Goal: Task Accomplishment & Management: Use online tool/utility

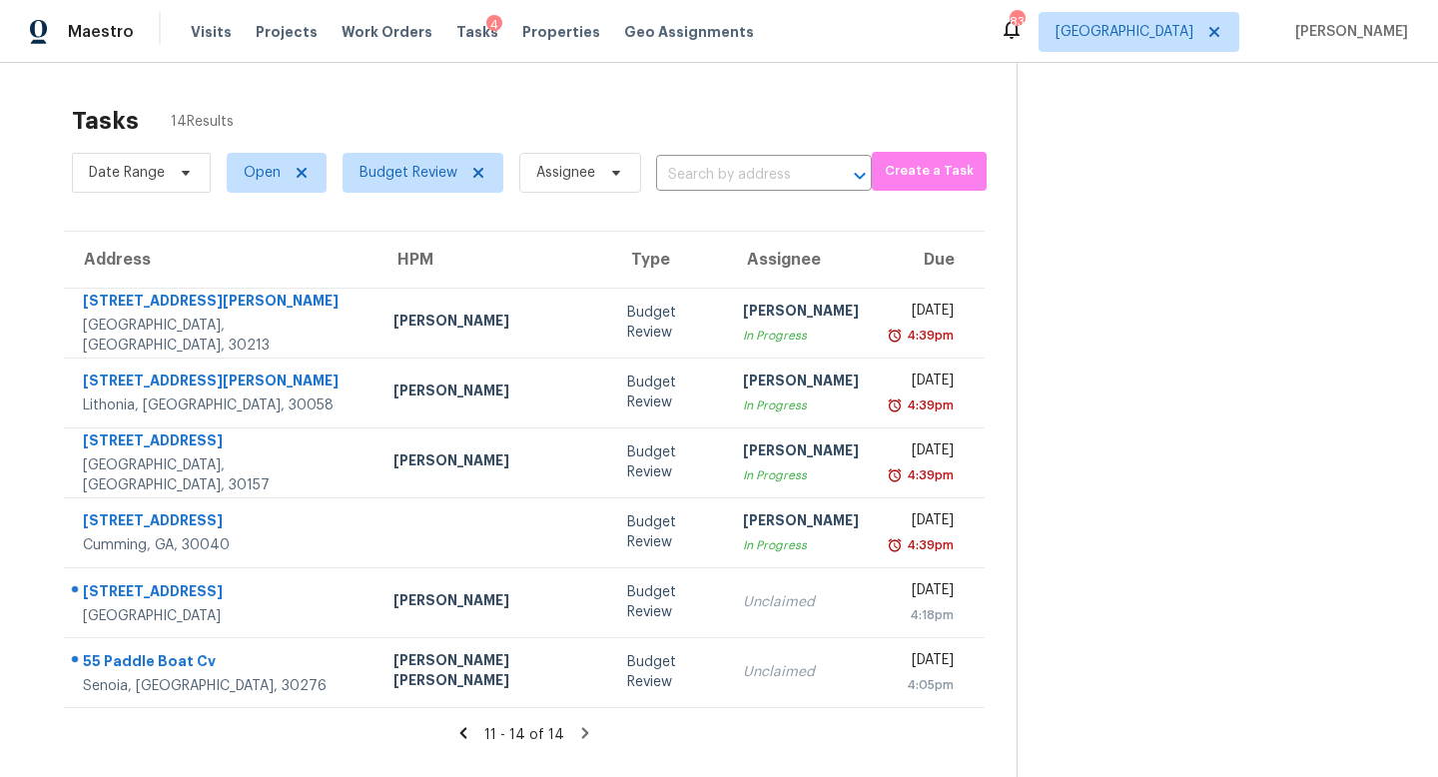
scroll to position [63, 0]
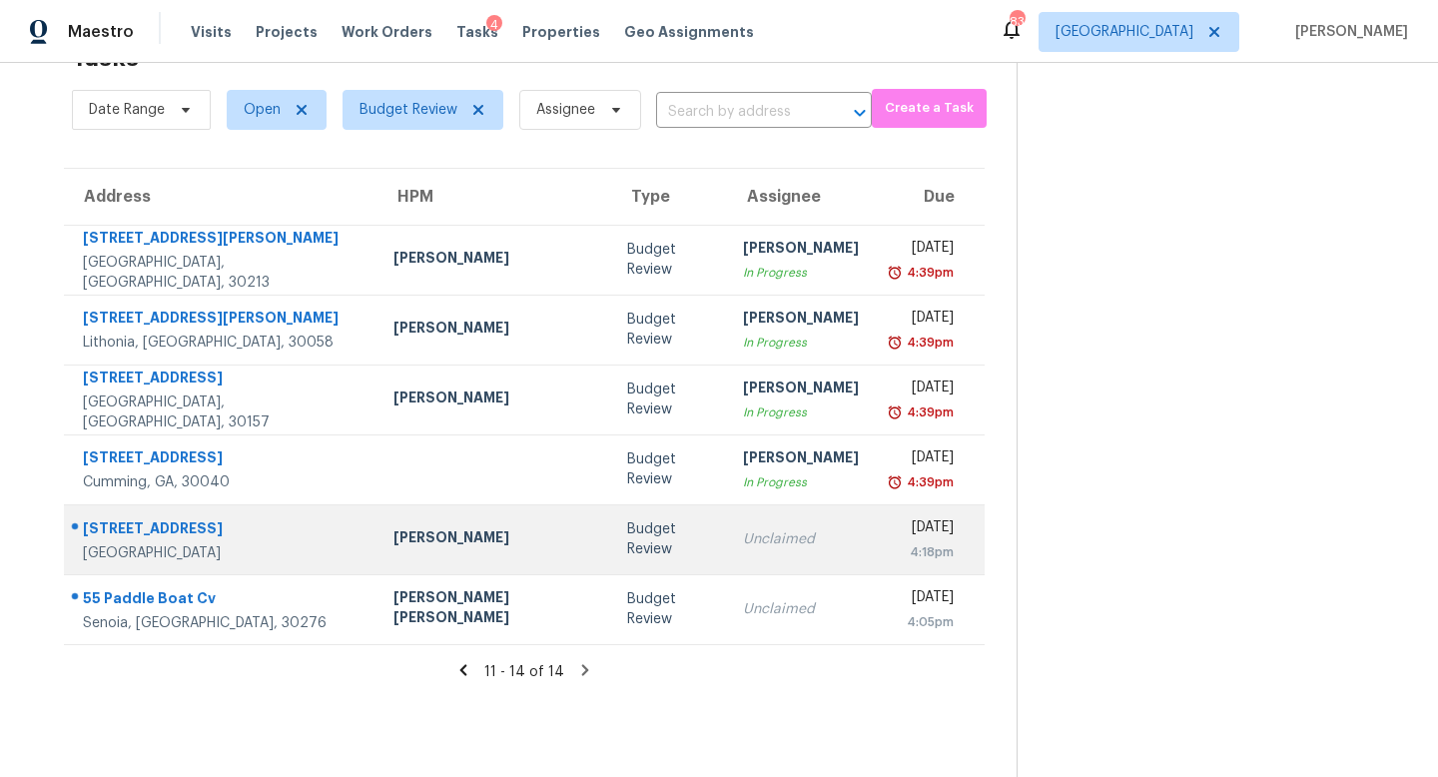
click at [743, 543] on div "Unclaimed" at bounding box center [801, 539] width 116 height 20
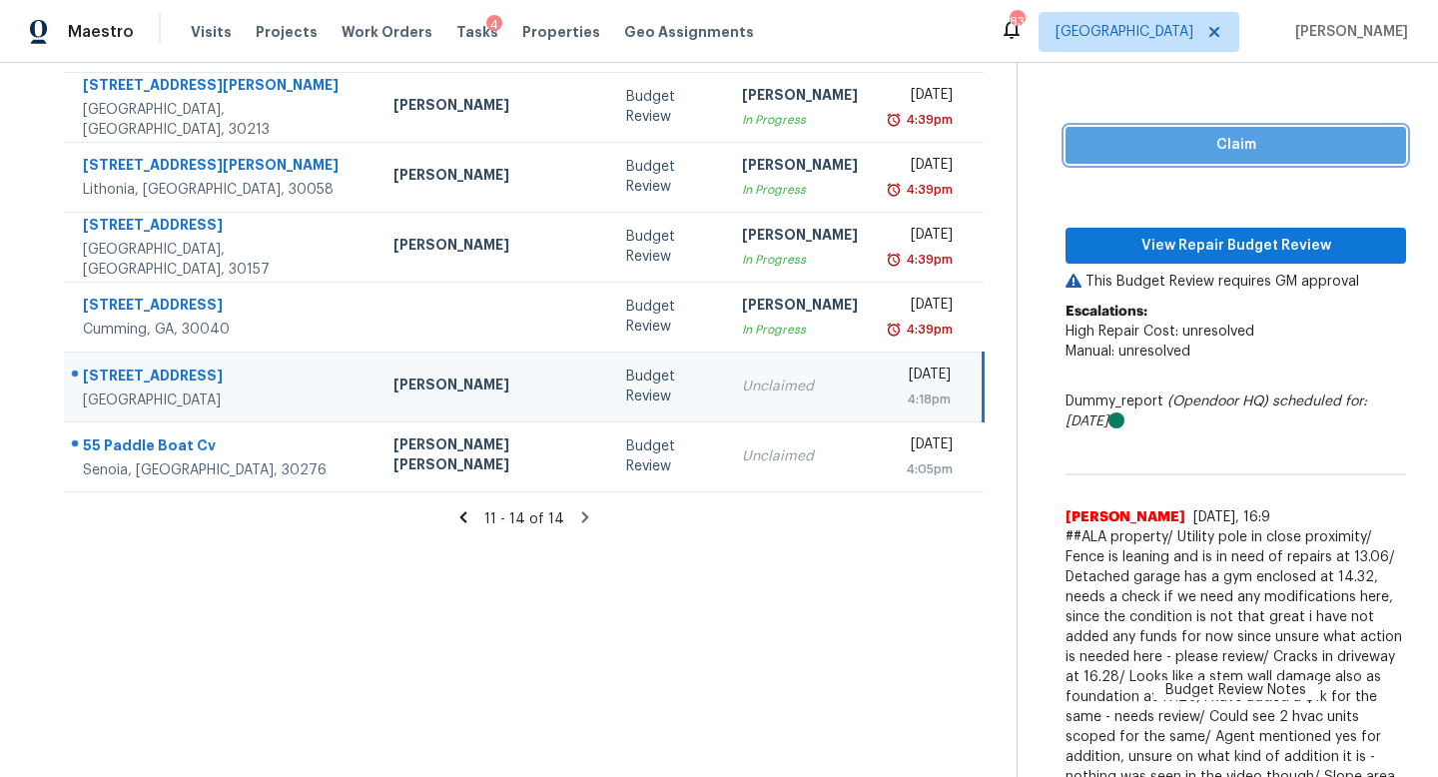
click at [1081, 152] on span "Claim" at bounding box center [1235, 145] width 309 height 25
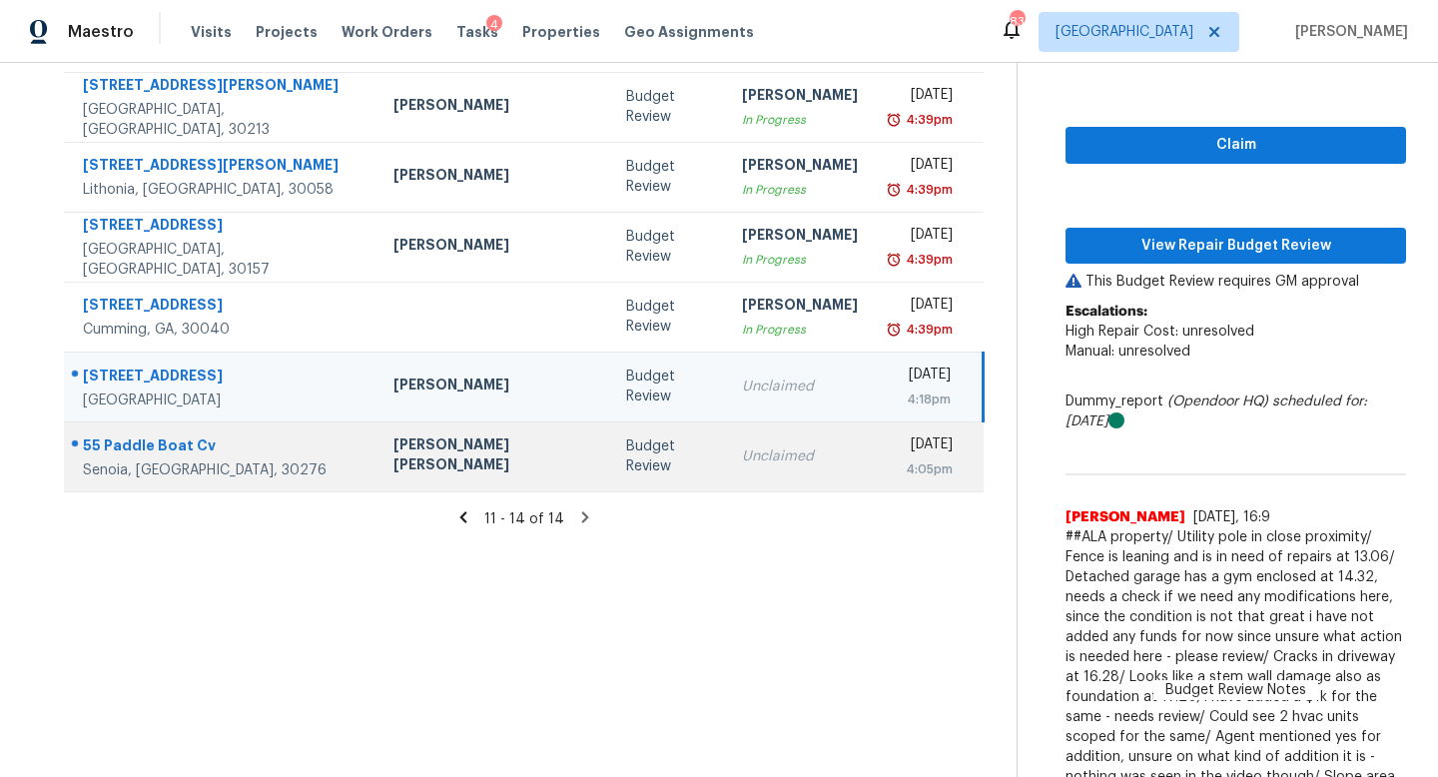
click at [748, 455] on div "Unclaimed" at bounding box center [800, 456] width 116 height 20
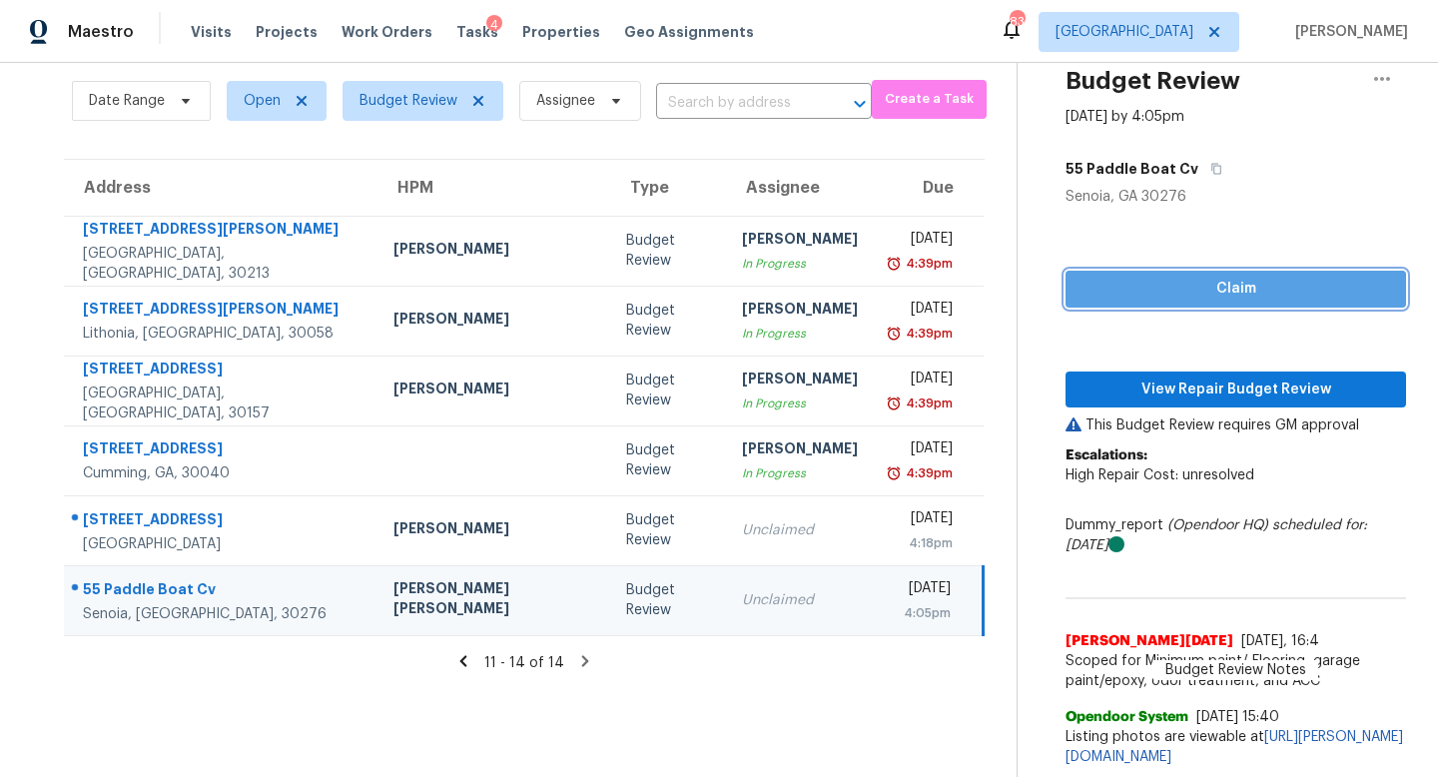
click at [1102, 277] on span "Claim" at bounding box center [1235, 289] width 309 height 25
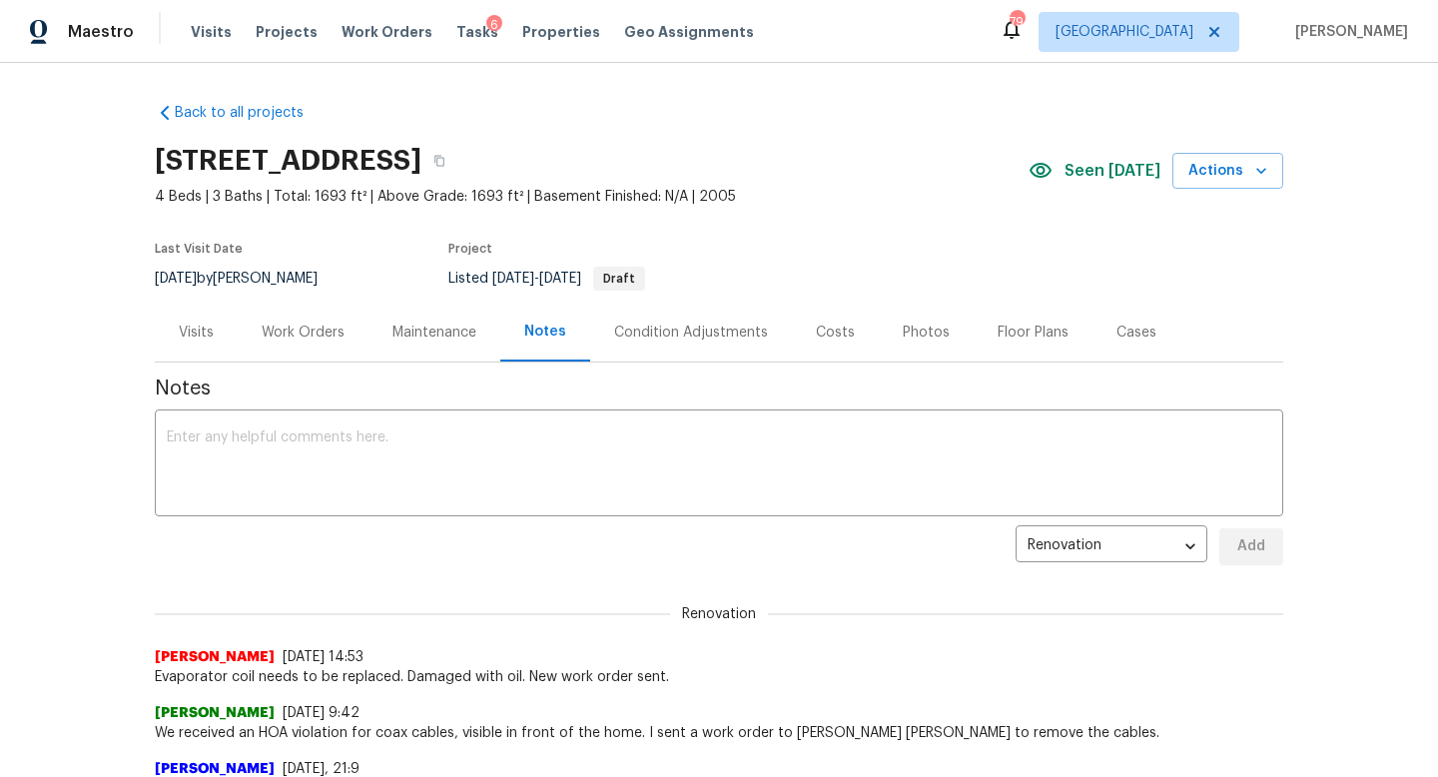
click at [196, 335] on div "Visits" at bounding box center [196, 333] width 35 height 20
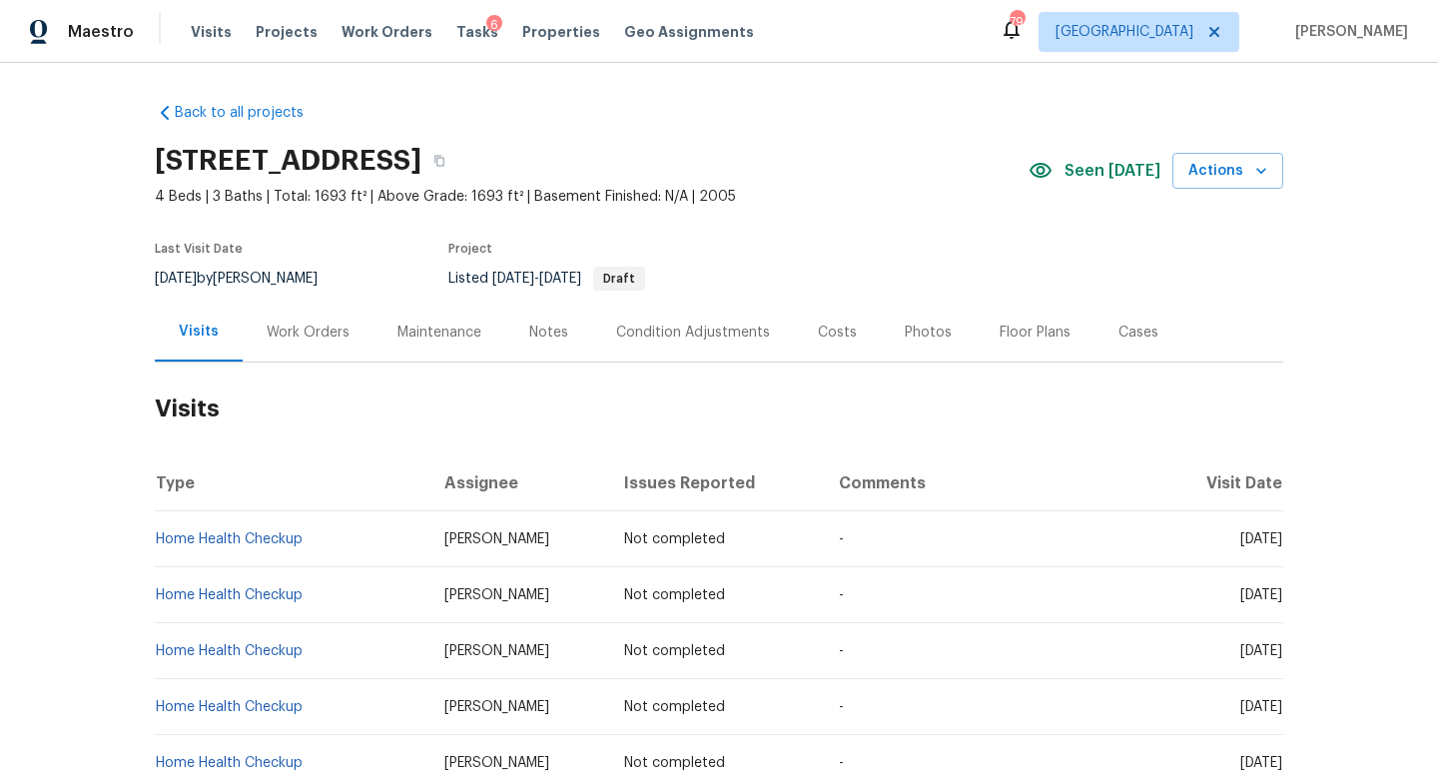
click at [319, 340] on div "Work Orders" at bounding box center [308, 333] width 83 height 20
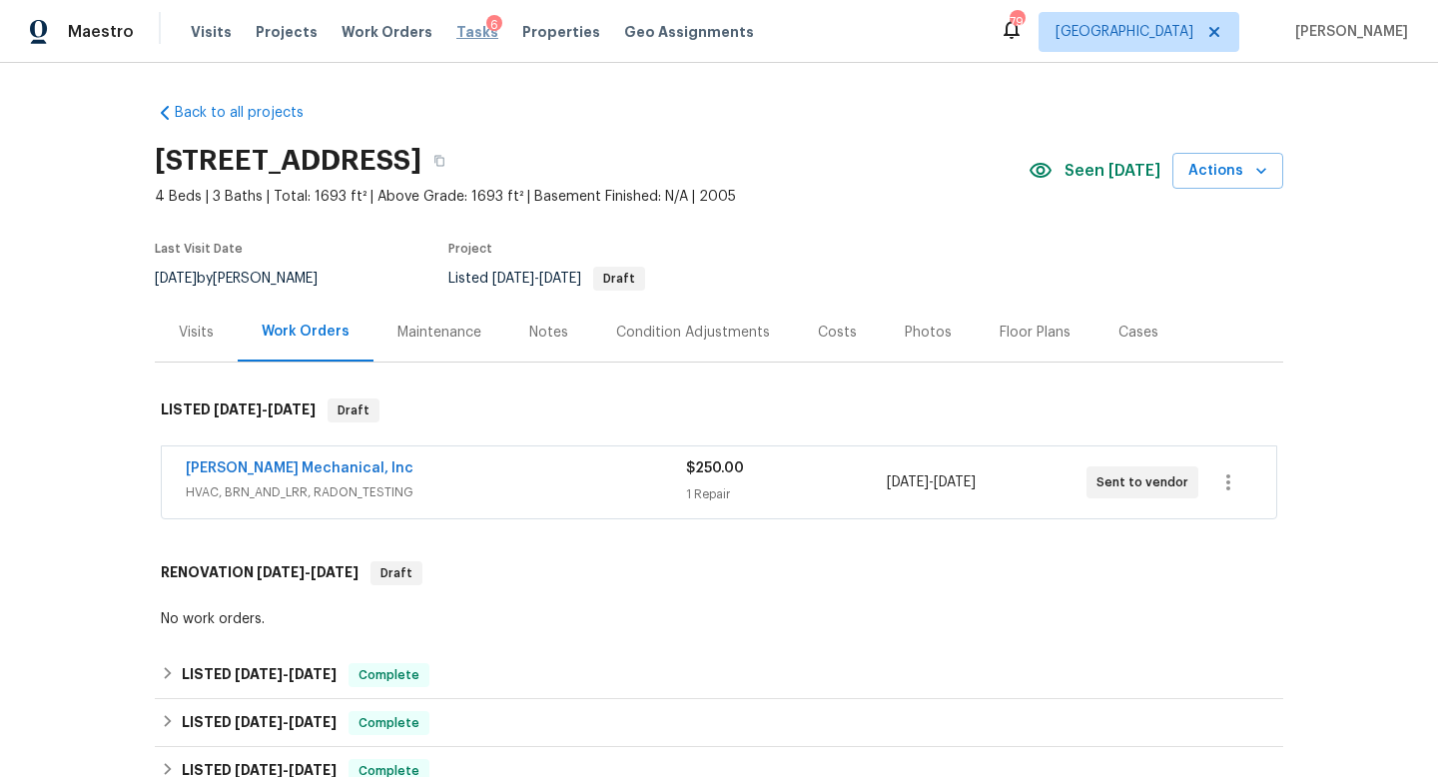
click at [456, 29] on span "Tasks" at bounding box center [477, 32] width 42 height 14
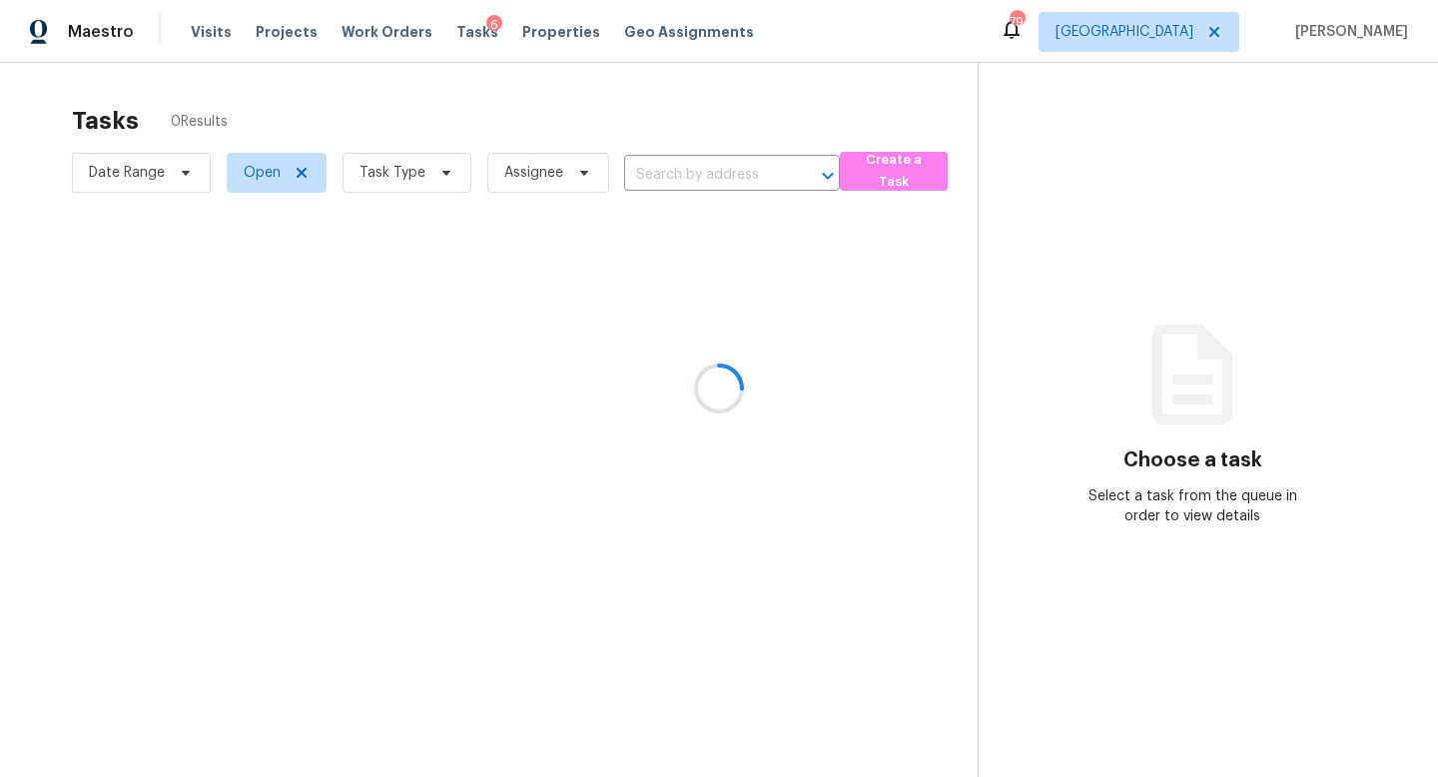
click at [377, 165] on div at bounding box center [719, 388] width 1438 height 777
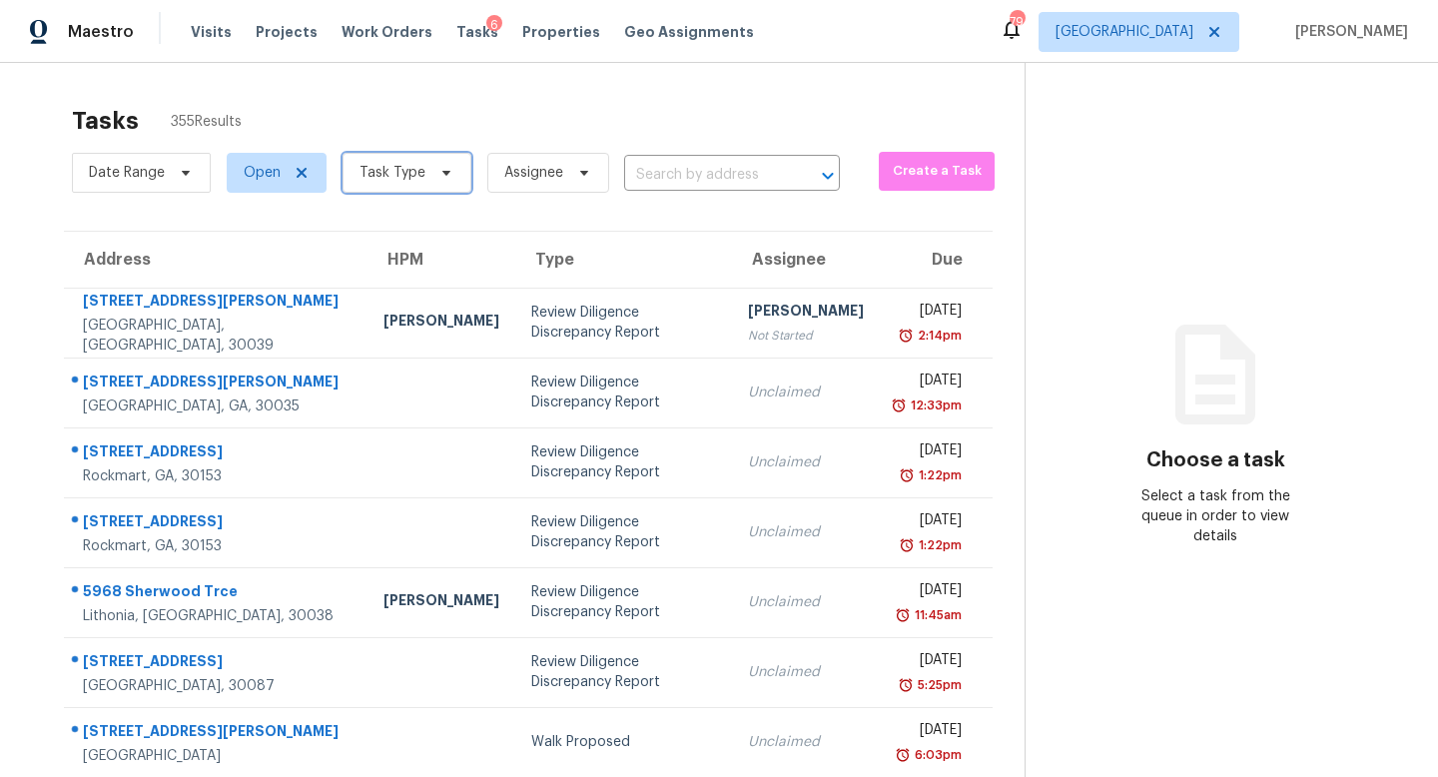
click at [383, 184] on span "Task Type" at bounding box center [406, 173] width 129 height 40
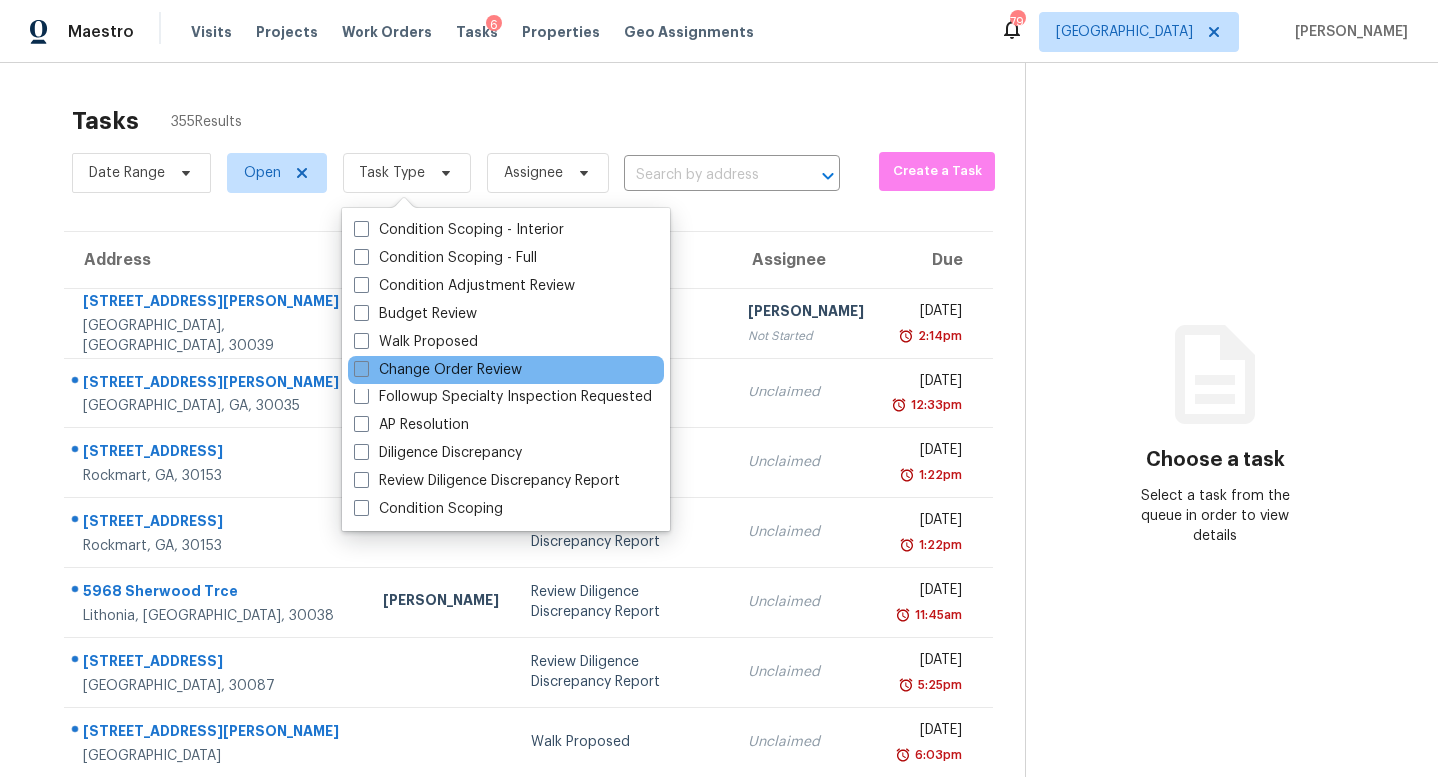
click at [392, 371] on label "Change Order Review" at bounding box center [437, 369] width 169 height 20
click at [366, 371] on input "Change Order Review" at bounding box center [359, 365] width 13 height 13
checkbox input "true"
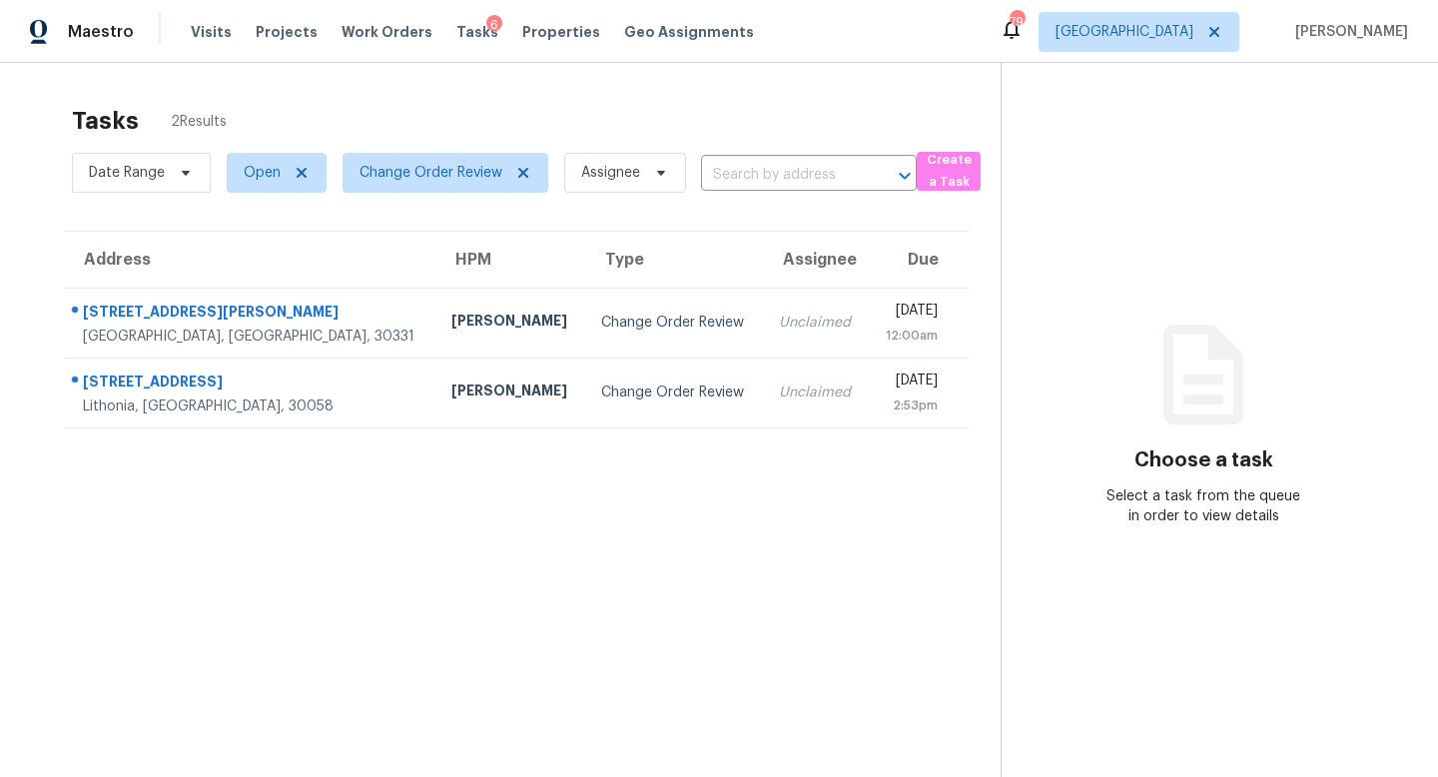
click at [453, 114] on div "Tasks 2 Results" at bounding box center [536, 121] width 929 height 52
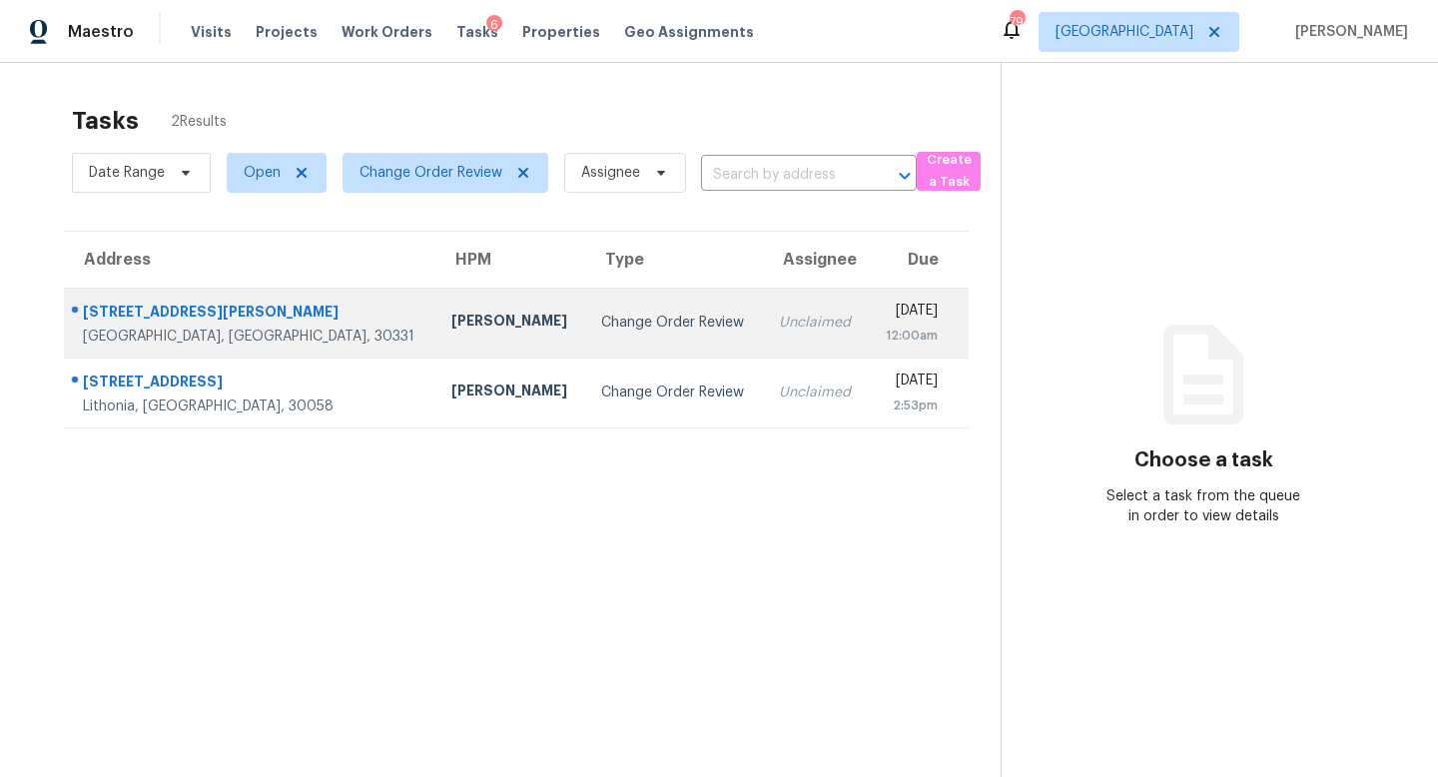
click at [451, 320] on div "Tim Godfrey" at bounding box center [510, 323] width 118 height 25
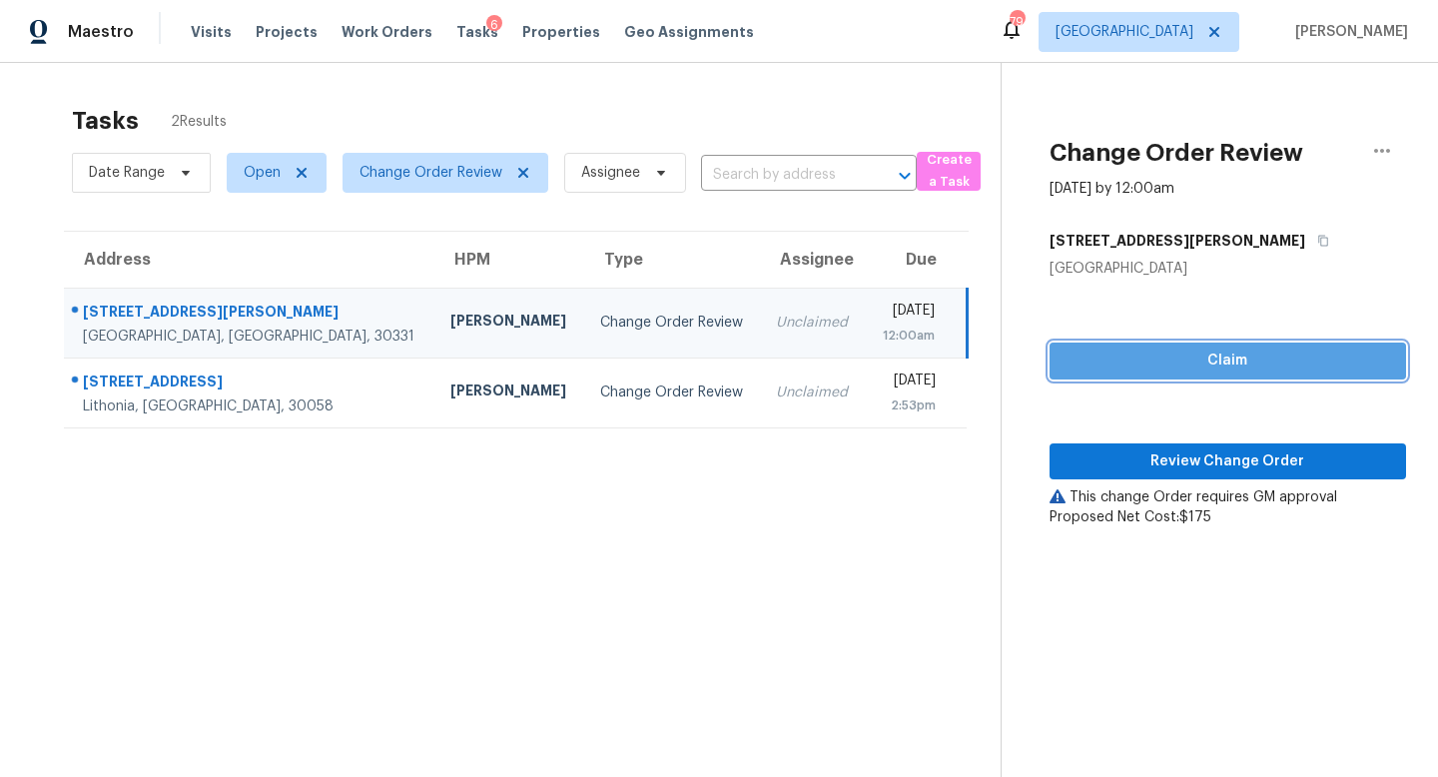
click at [1115, 348] on span "Claim" at bounding box center [1227, 360] width 324 height 25
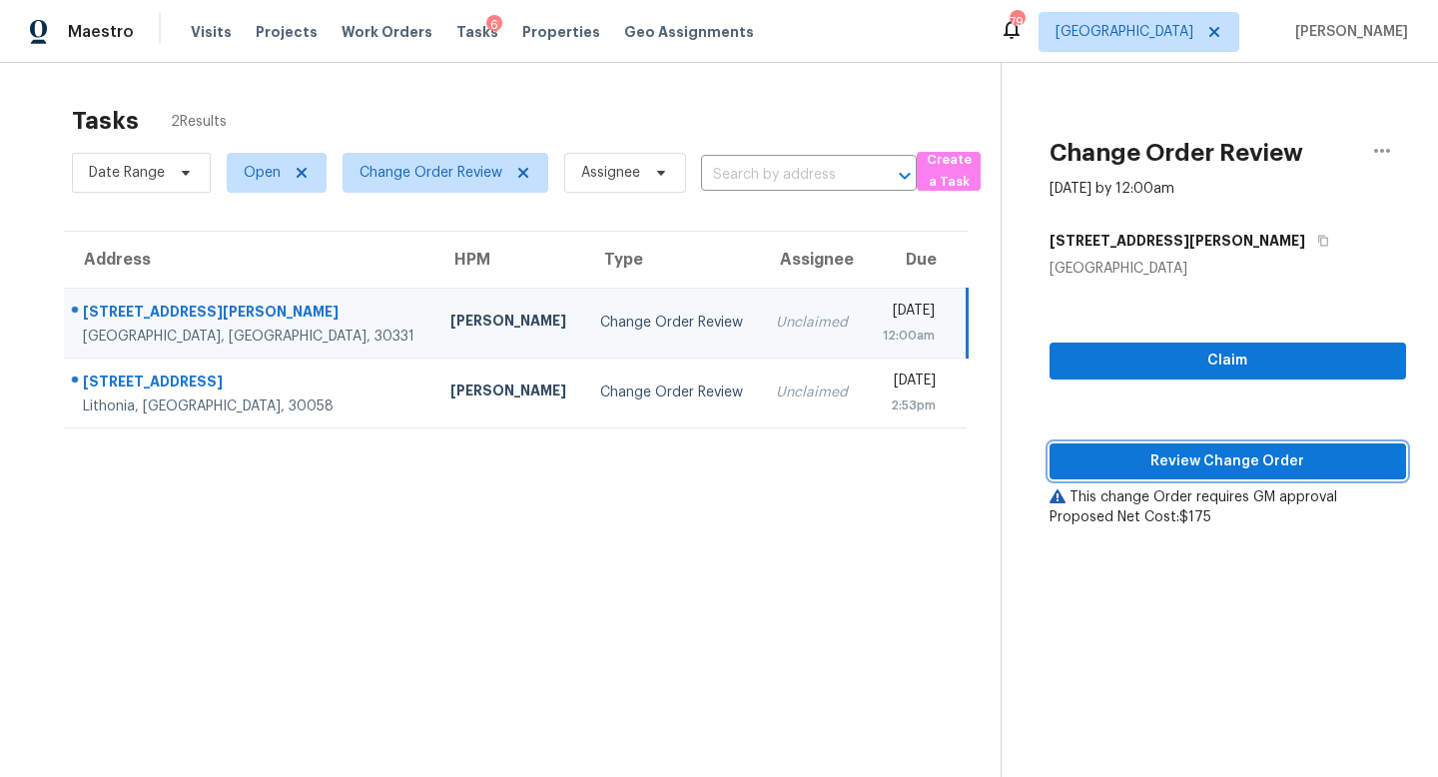
click at [1127, 464] on span "Review Change Order" at bounding box center [1227, 461] width 324 height 25
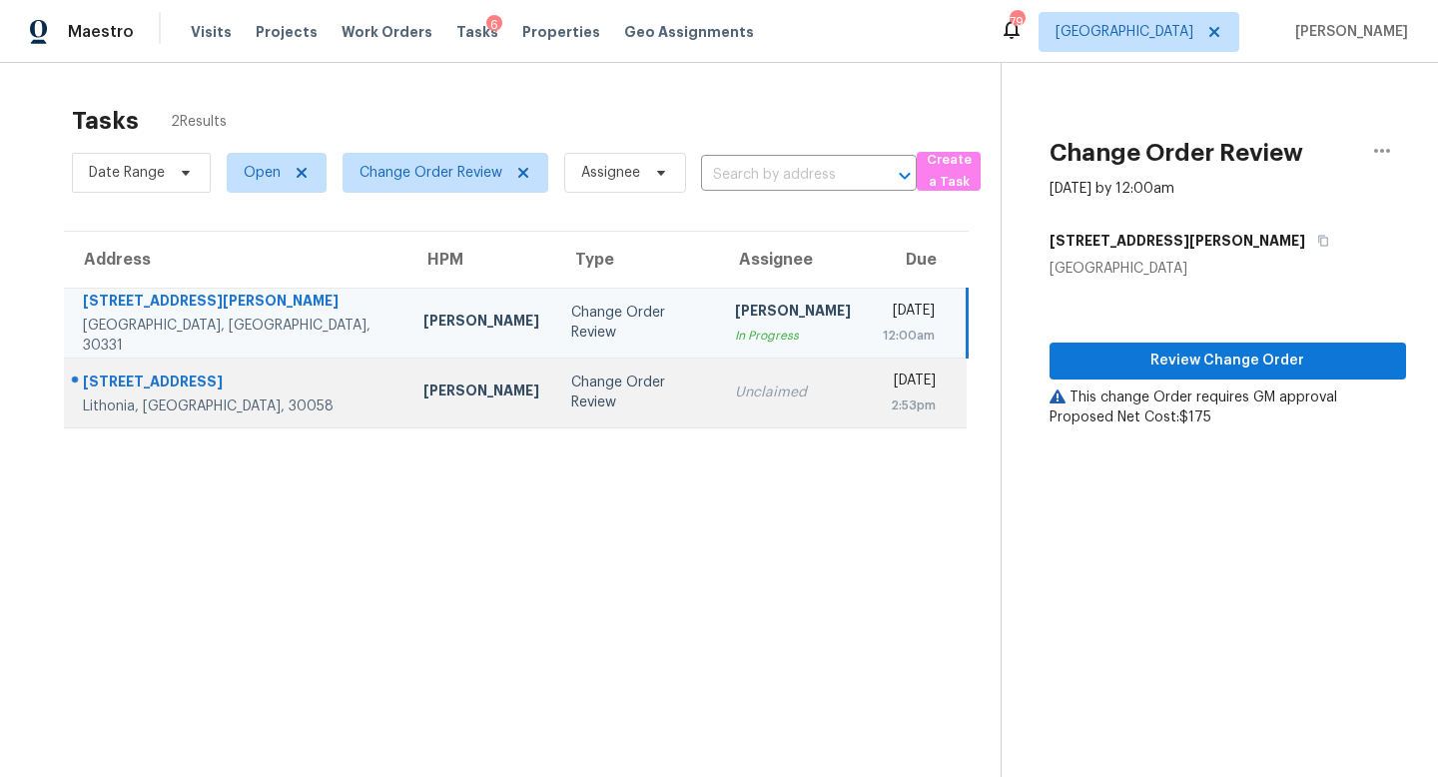
click at [719, 393] on td "Unclaimed" at bounding box center [793, 392] width 148 height 70
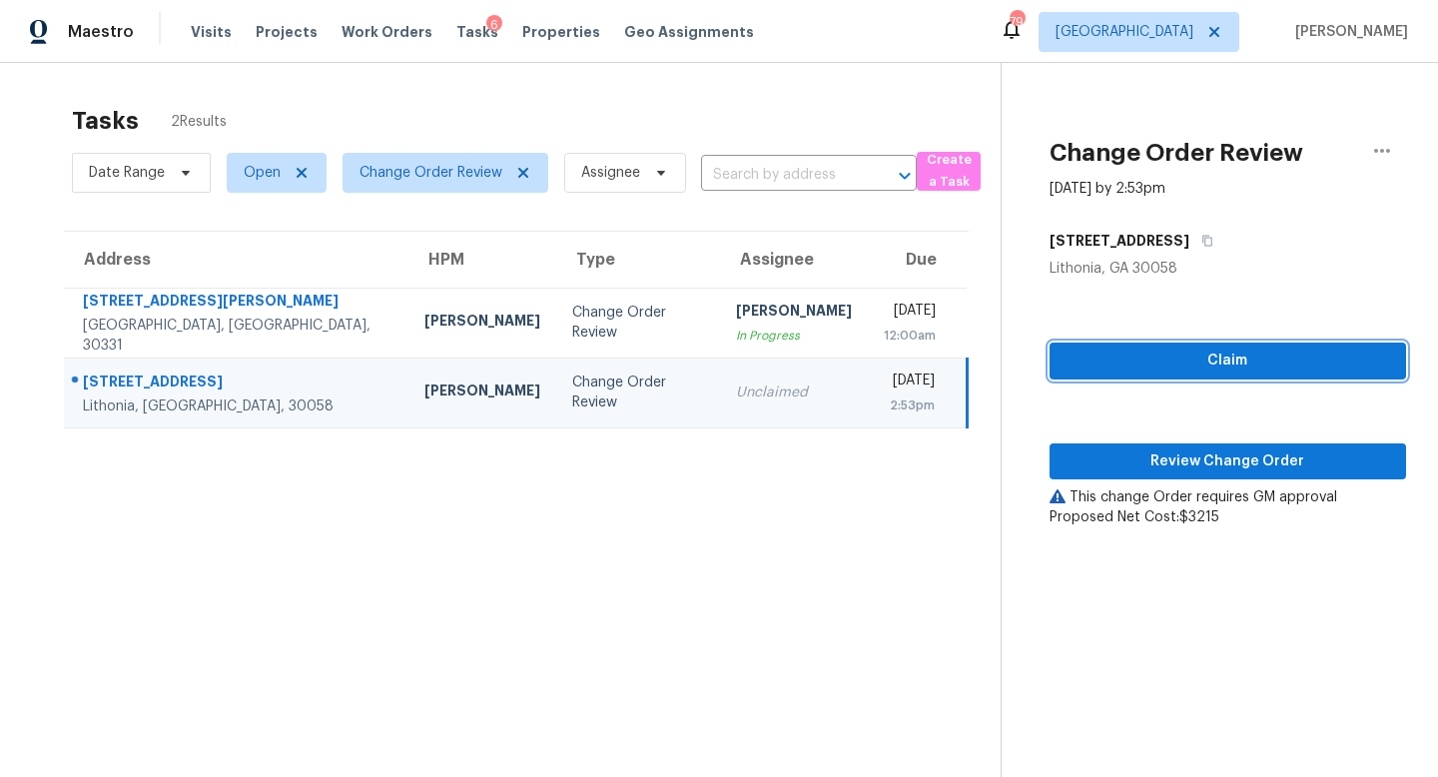
click at [1137, 362] on span "Claim" at bounding box center [1227, 360] width 324 height 25
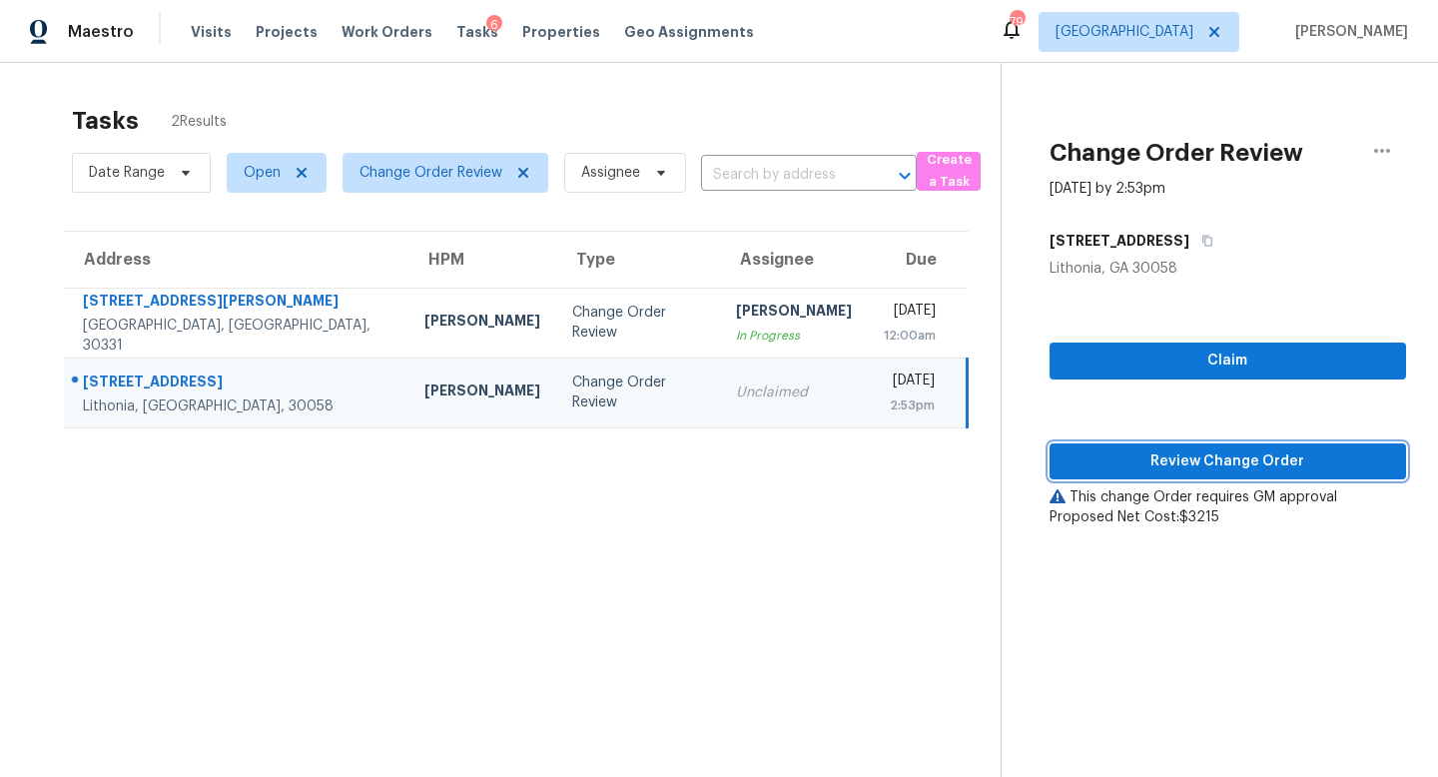
click at [1150, 453] on span "Review Change Order" at bounding box center [1227, 461] width 324 height 25
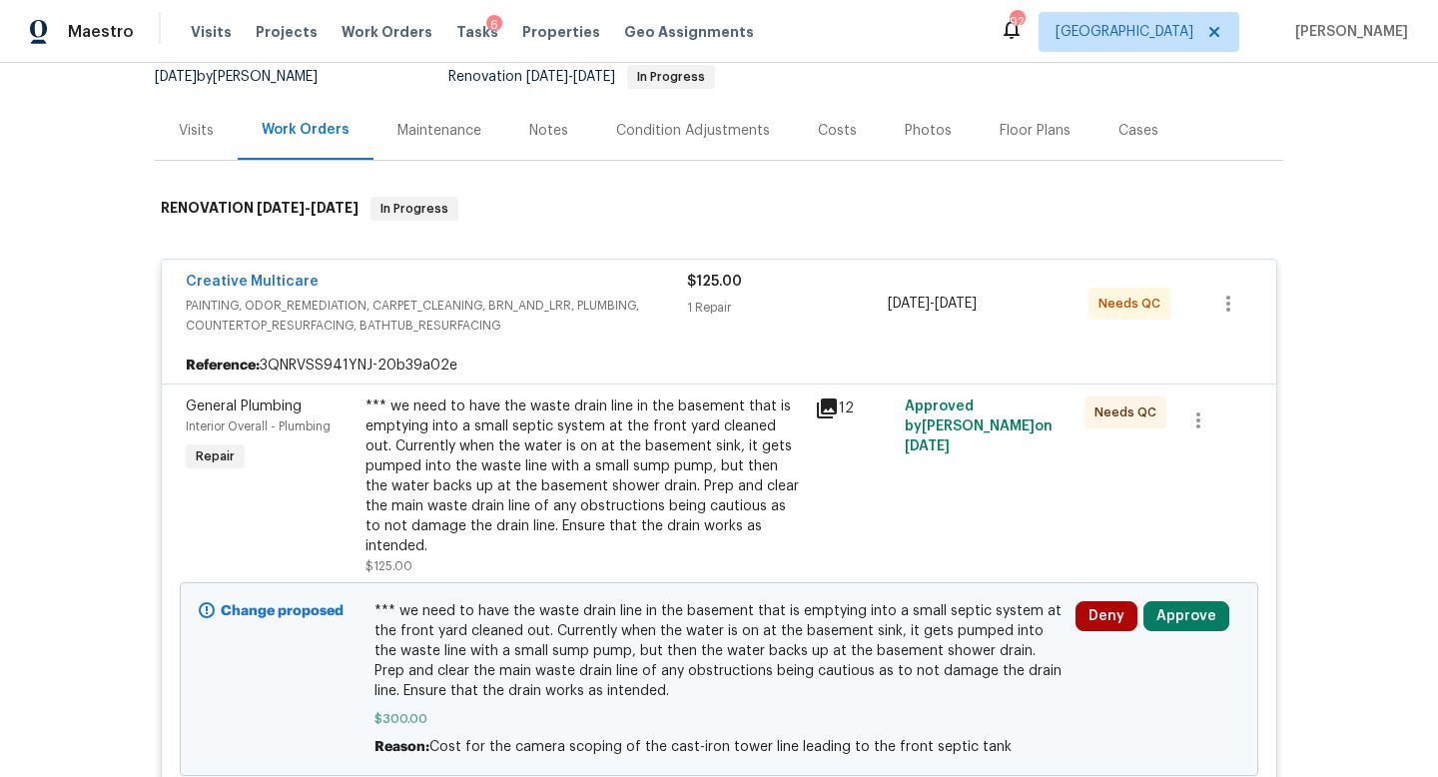
scroll to position [283, 0]
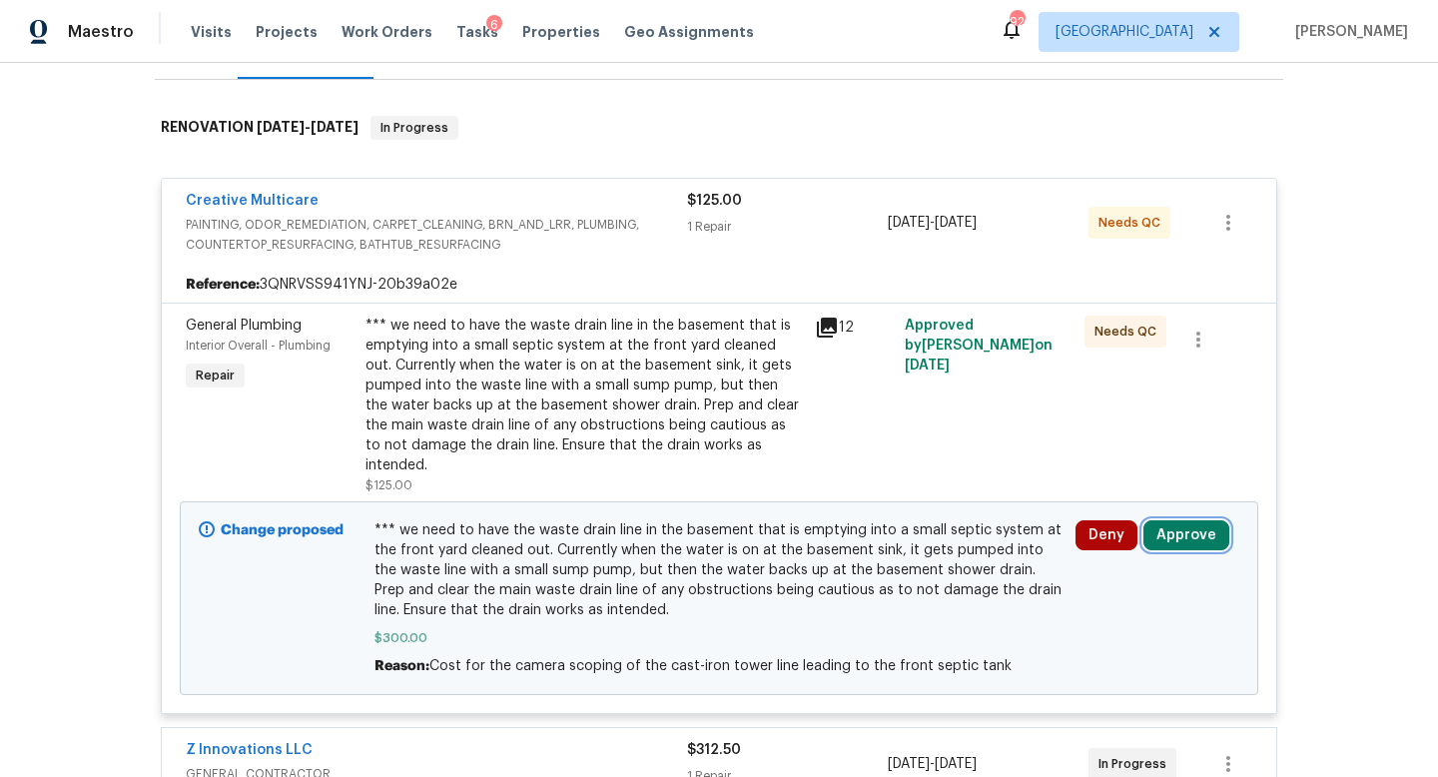
click at [1176, 520] on button "Approve" at bounding box center [1186, 535] width 86 height 30
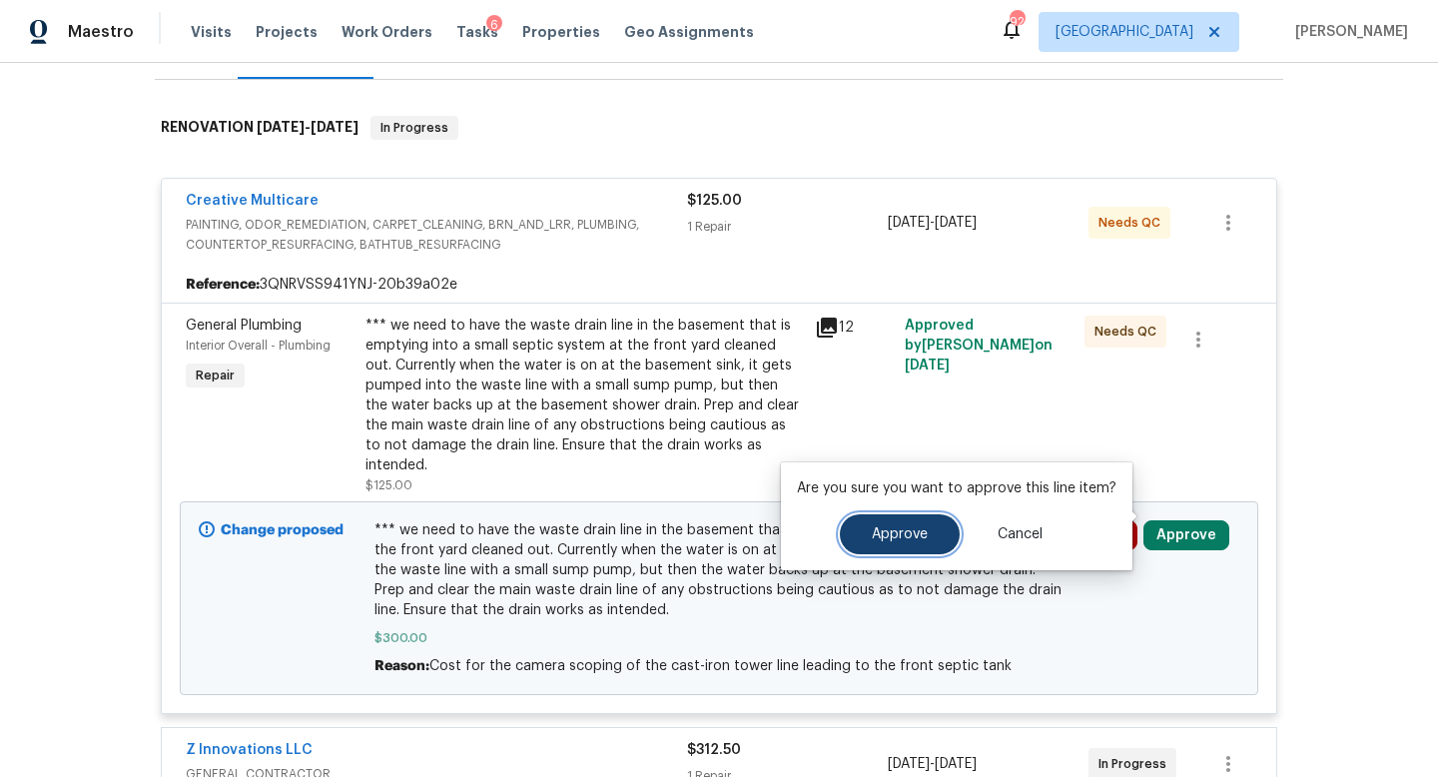
click at [879, 531] on span "Approve" at bounding box center [900, 534] width 56 height 15
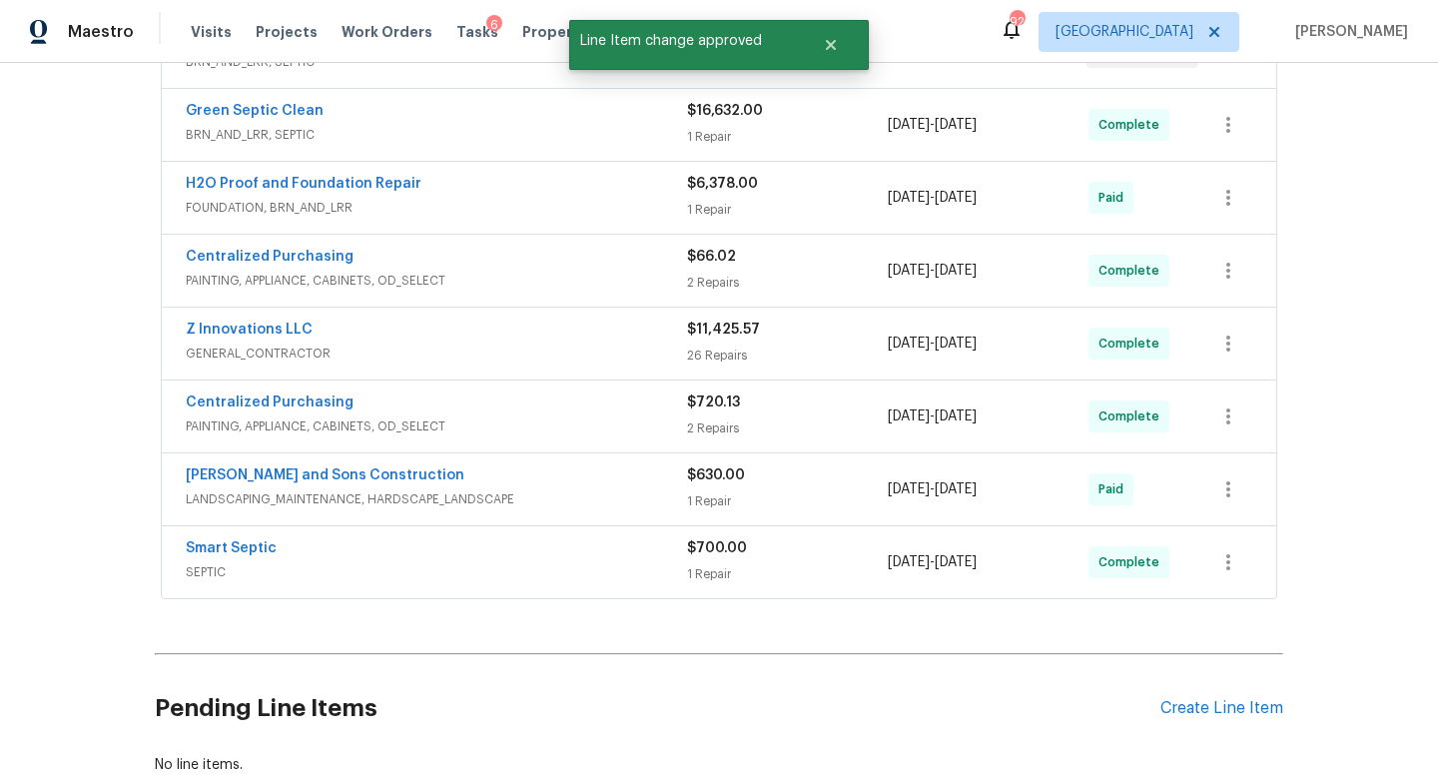
scroll to position [1182, 0]
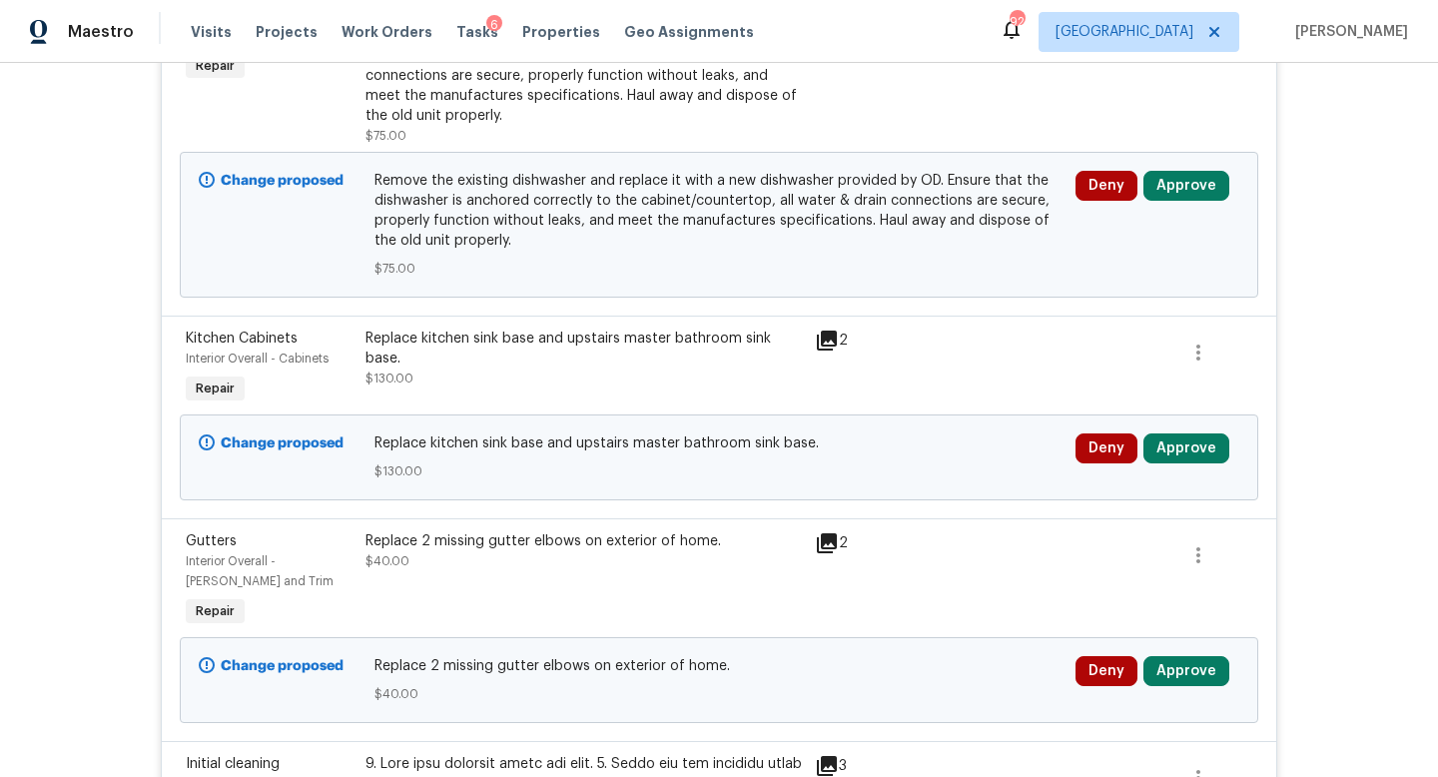
scroll to position [1246, 0]
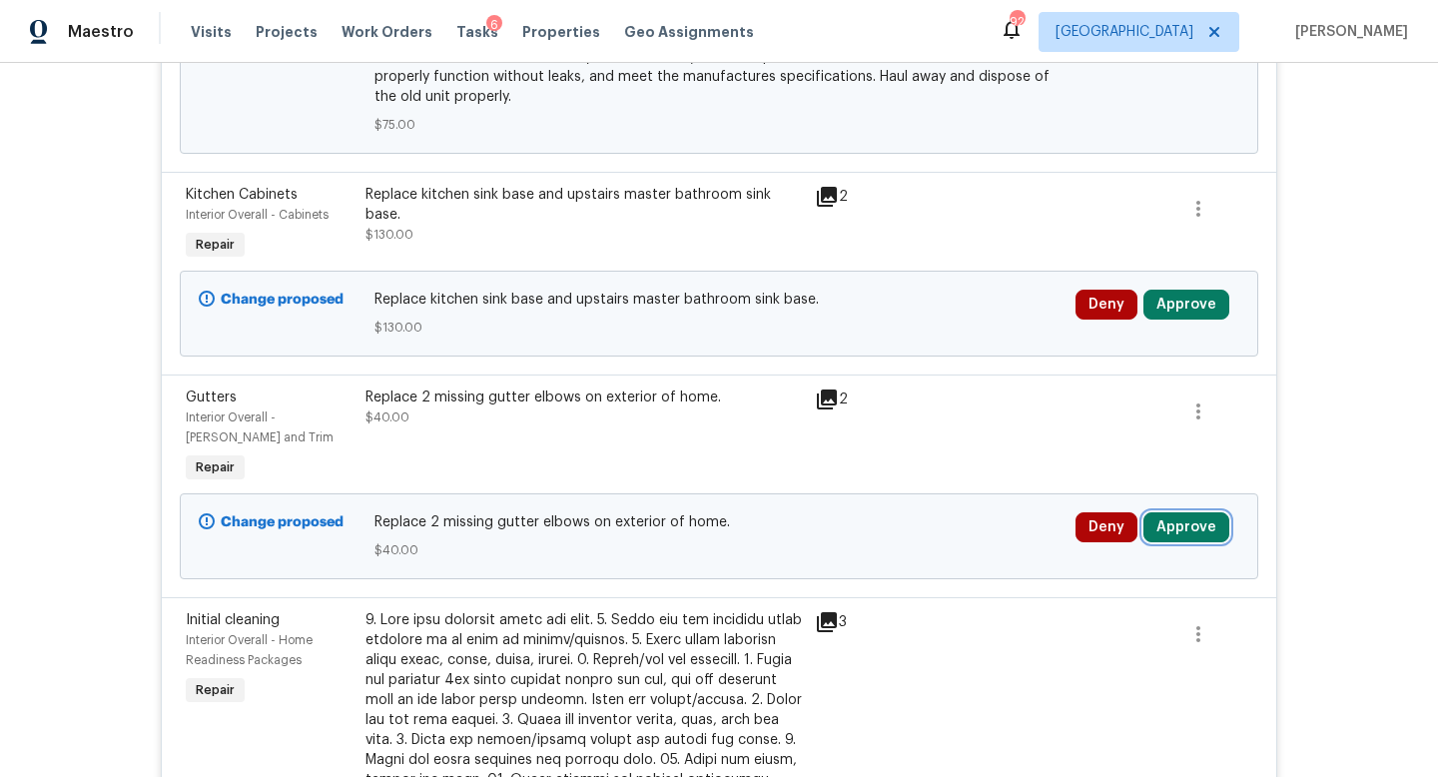
click at [1180, 530] on button "Approve" at bounding box center [1186, 527] width 86 height 30
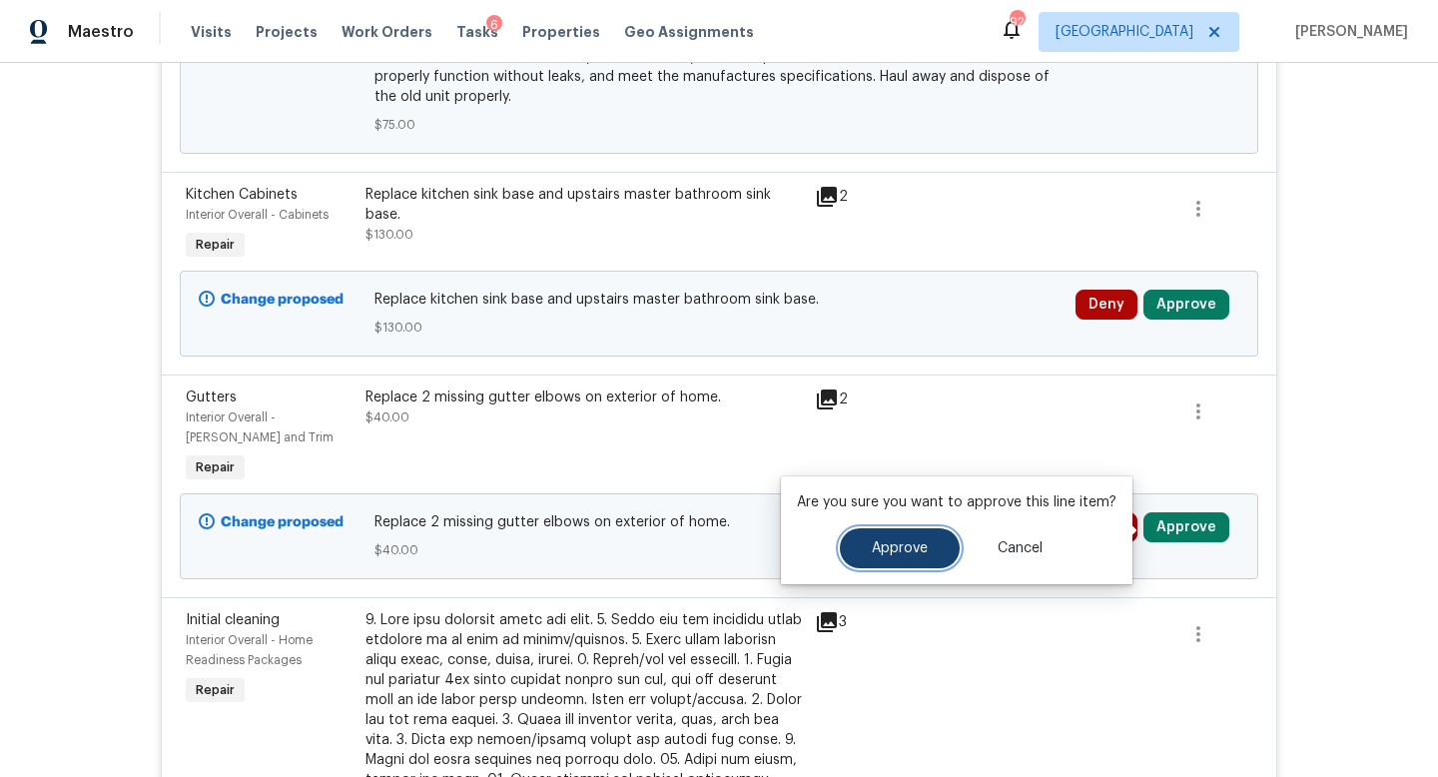
click at [891, 560] on button "Approve" at bounding box center [900, 548] width 120 height 40
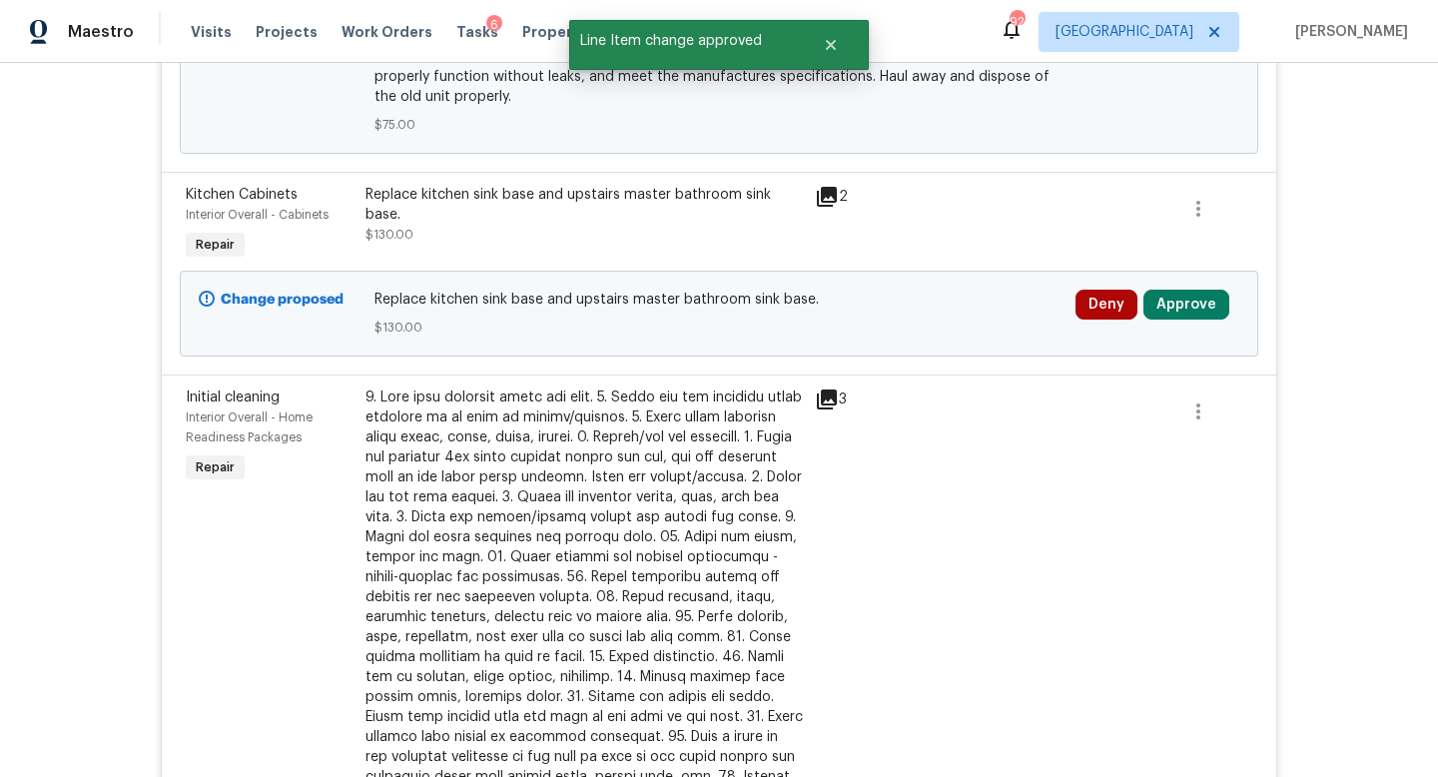
click at [1187, 287] on div "Deny Approve" at bounding box center [1157, 314] width 176 height 60
click at [1152, 312] on button "Approve" at bounding box center [1186, 305] width 86 height 30
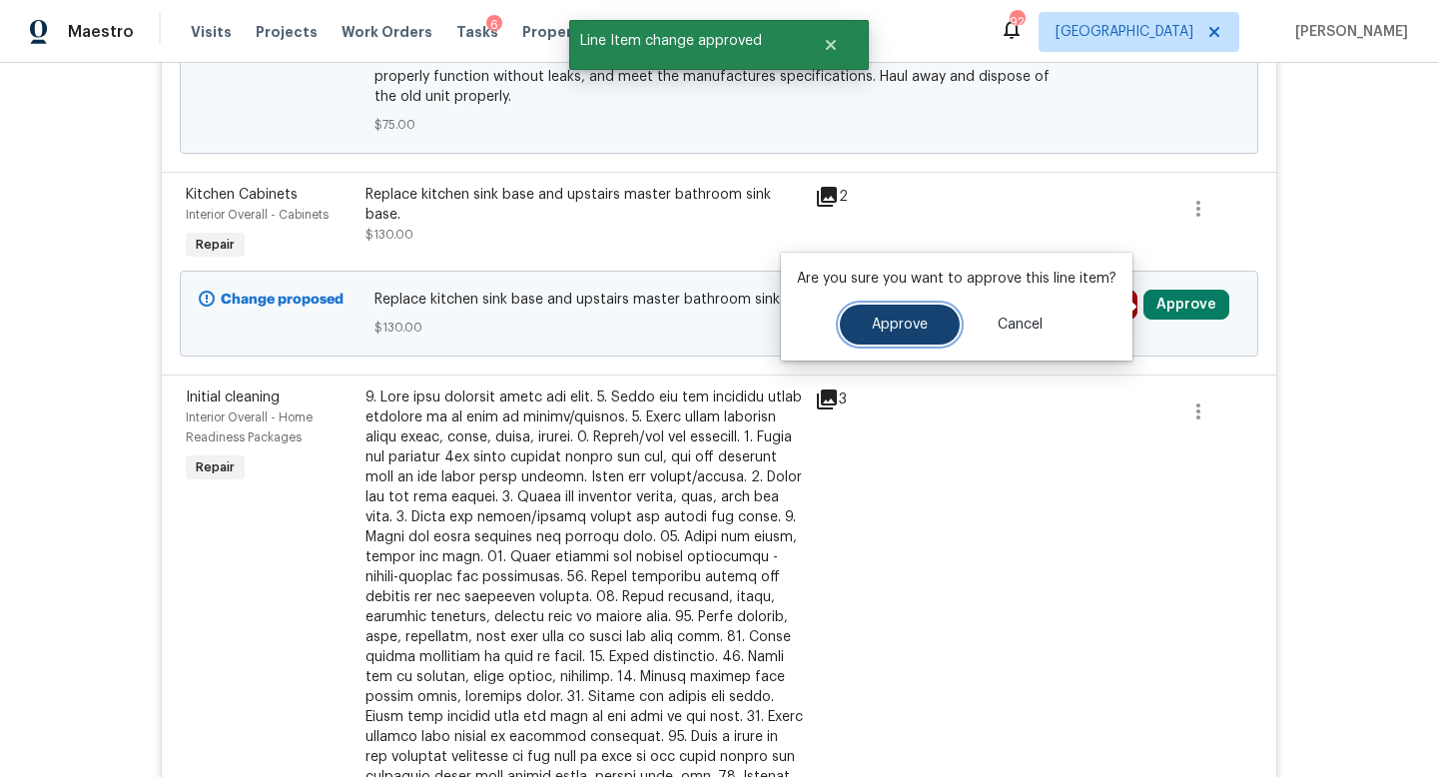
click at [914, 328] on span "Approve" at bounding box center [900, 325] width 56 height 15
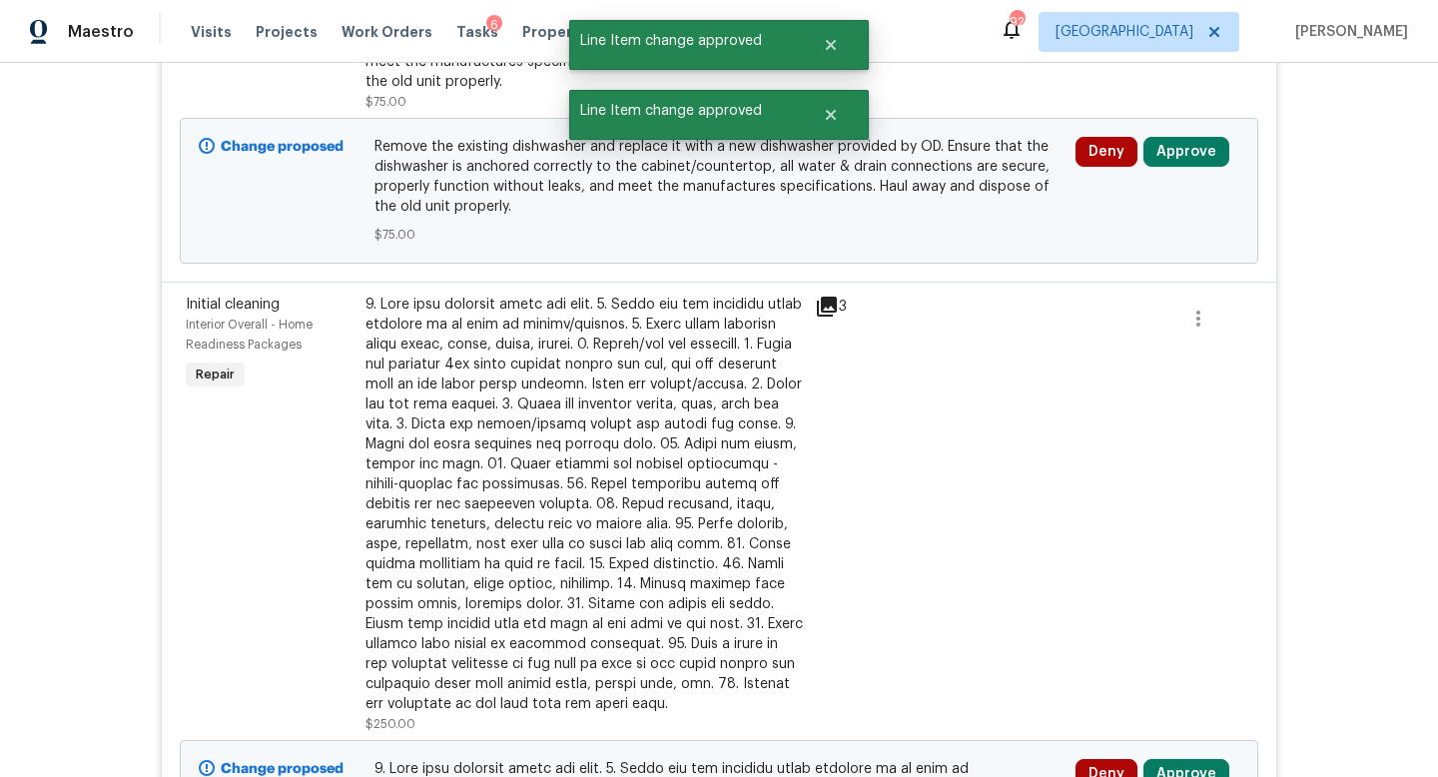
scroll to position [1039, 0]
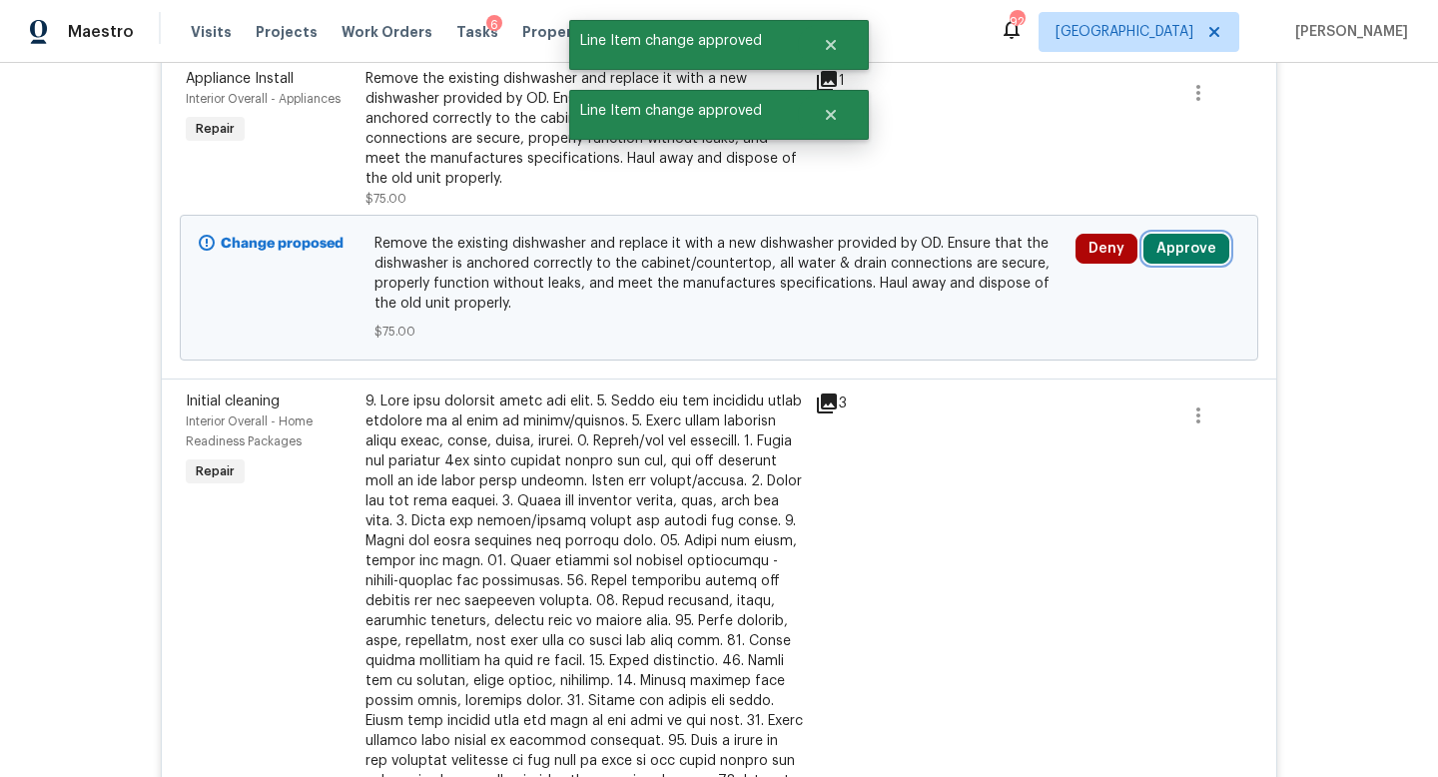
click at [1169, 250] on button "Approve" at bounding box center [1186, 249] width 86 height 30
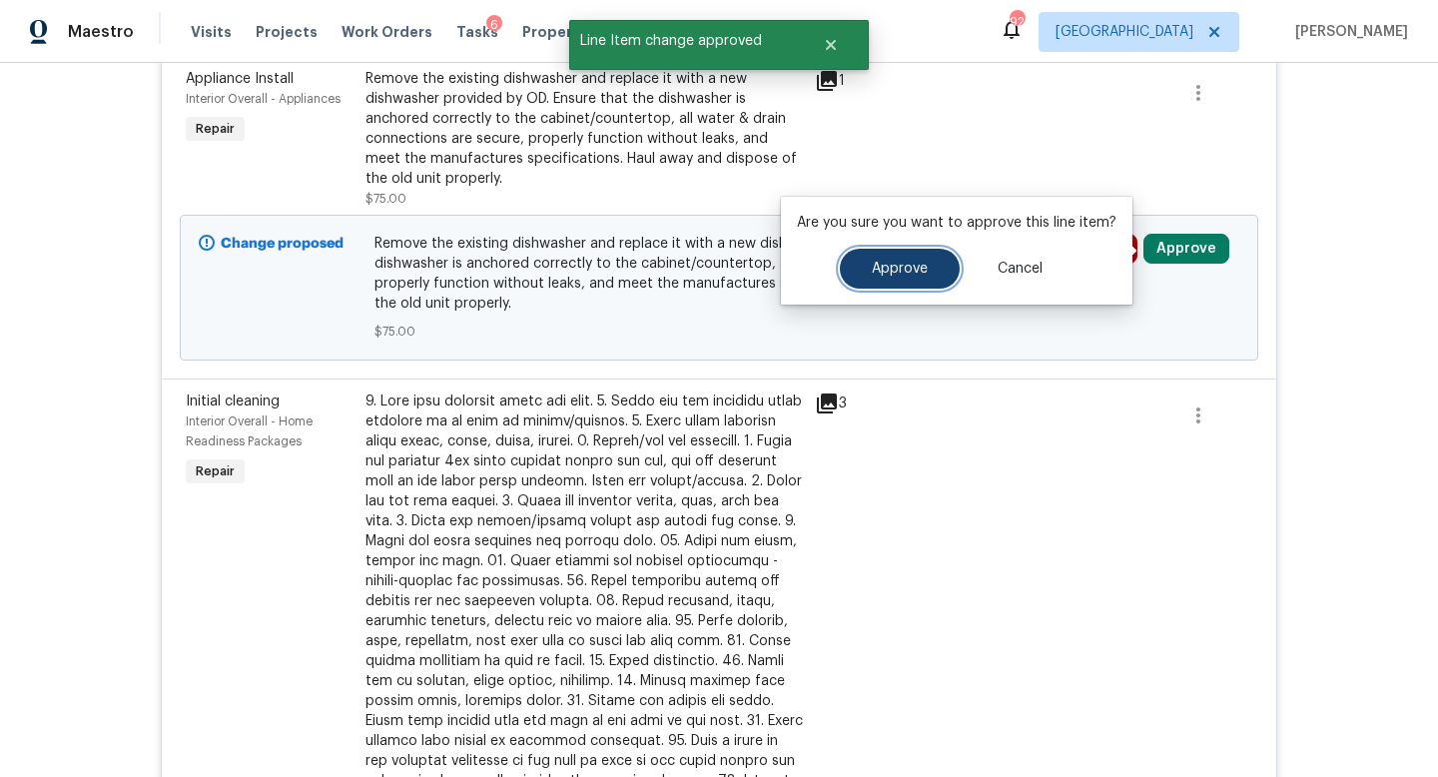
click at [929, 268] on button "Approve" at bounding box center [900, 269] width 120 height 40
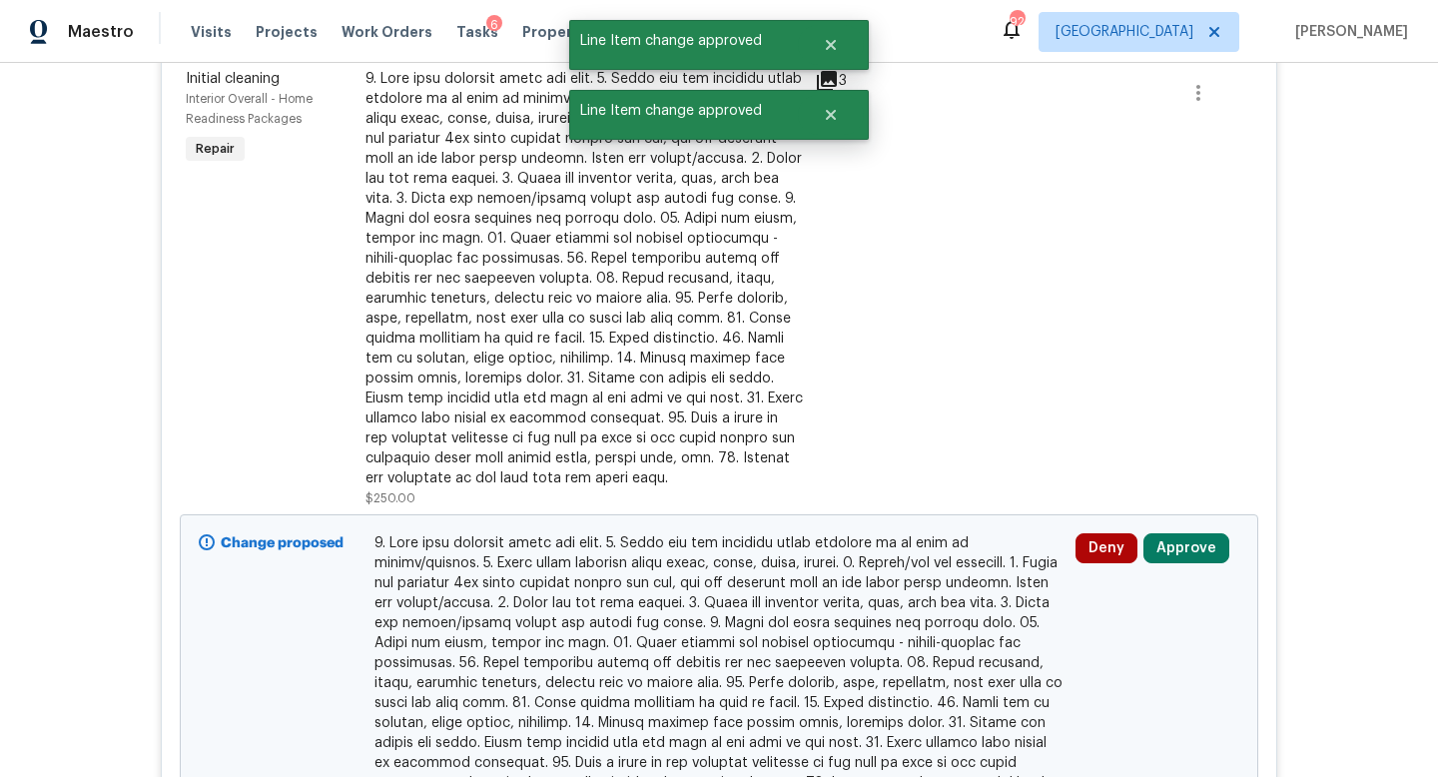
scroll to position [1041, 0]
click at [1190, 549] on button "Approve" at bounding box center [1186, 546] width 86 height 30
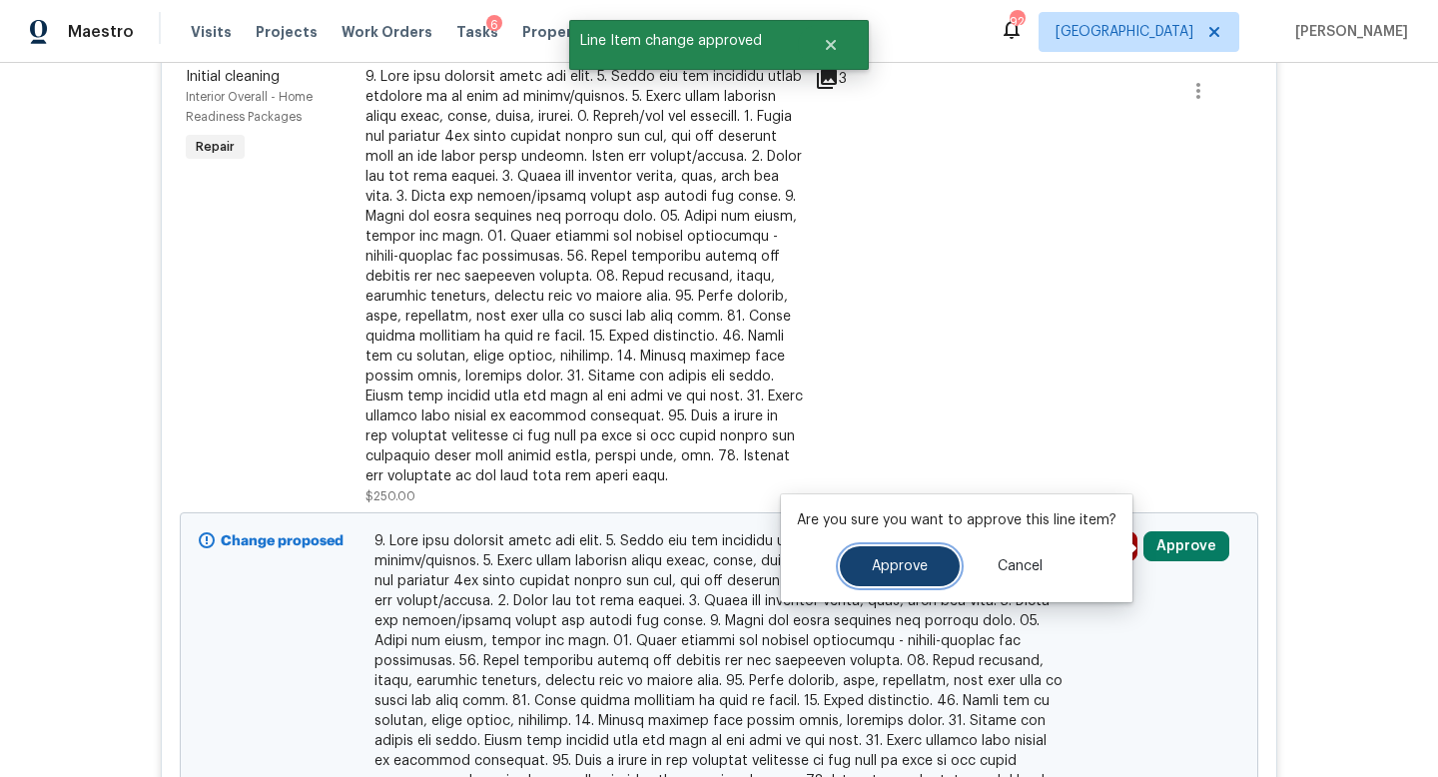
click at [930, 558] on button "Approve" at bounding box center [900, 566] width 120 height 40
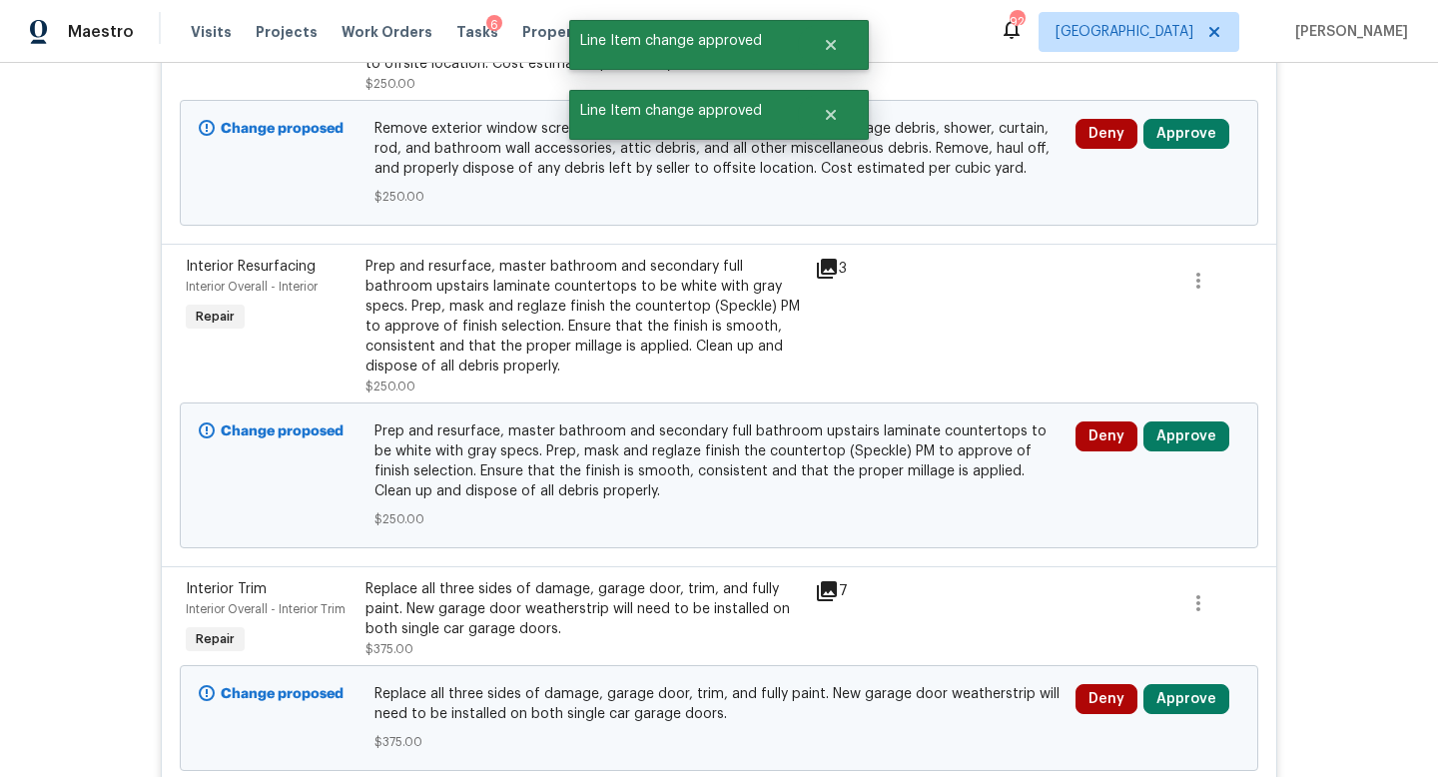
scroll to position [1135, 0]
click at [1168, 437] on button "Approve" at bounding box center [1186, 435] width 86 height 30
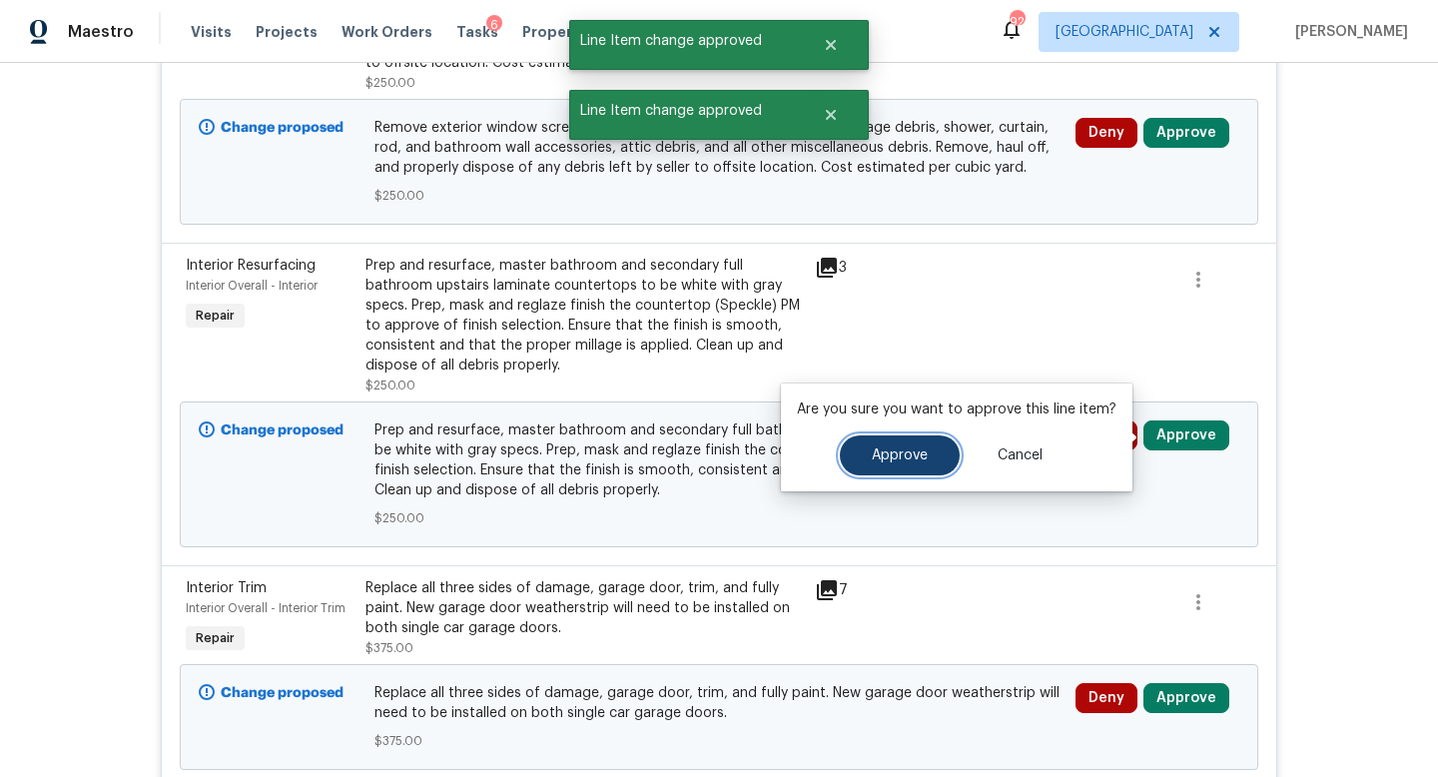
click at [920, 460] on span "Approve" at bounding box center [900, 455] width 56 height 15
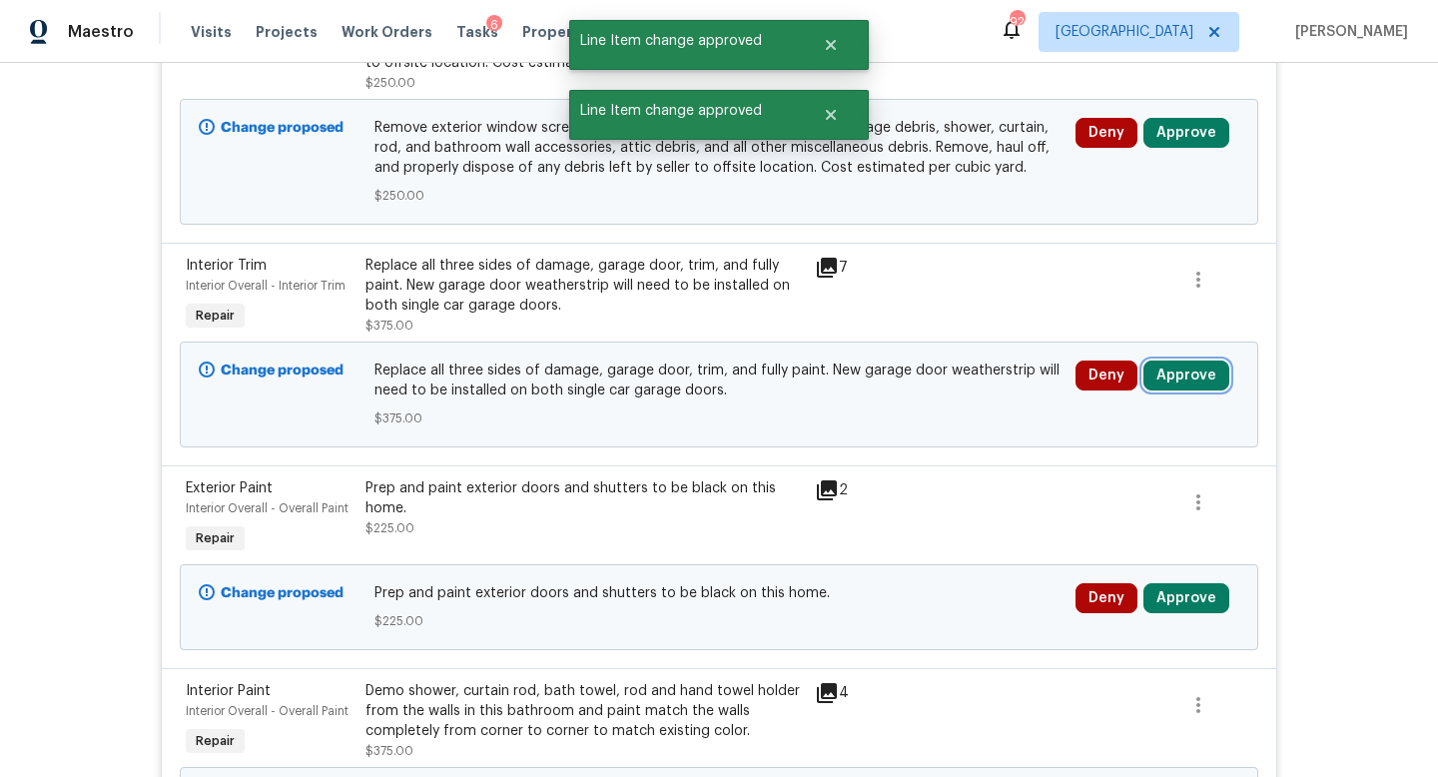
click at [1168, 365] on button "Approve" at bounding box center [1186, 375] width 86 height 30
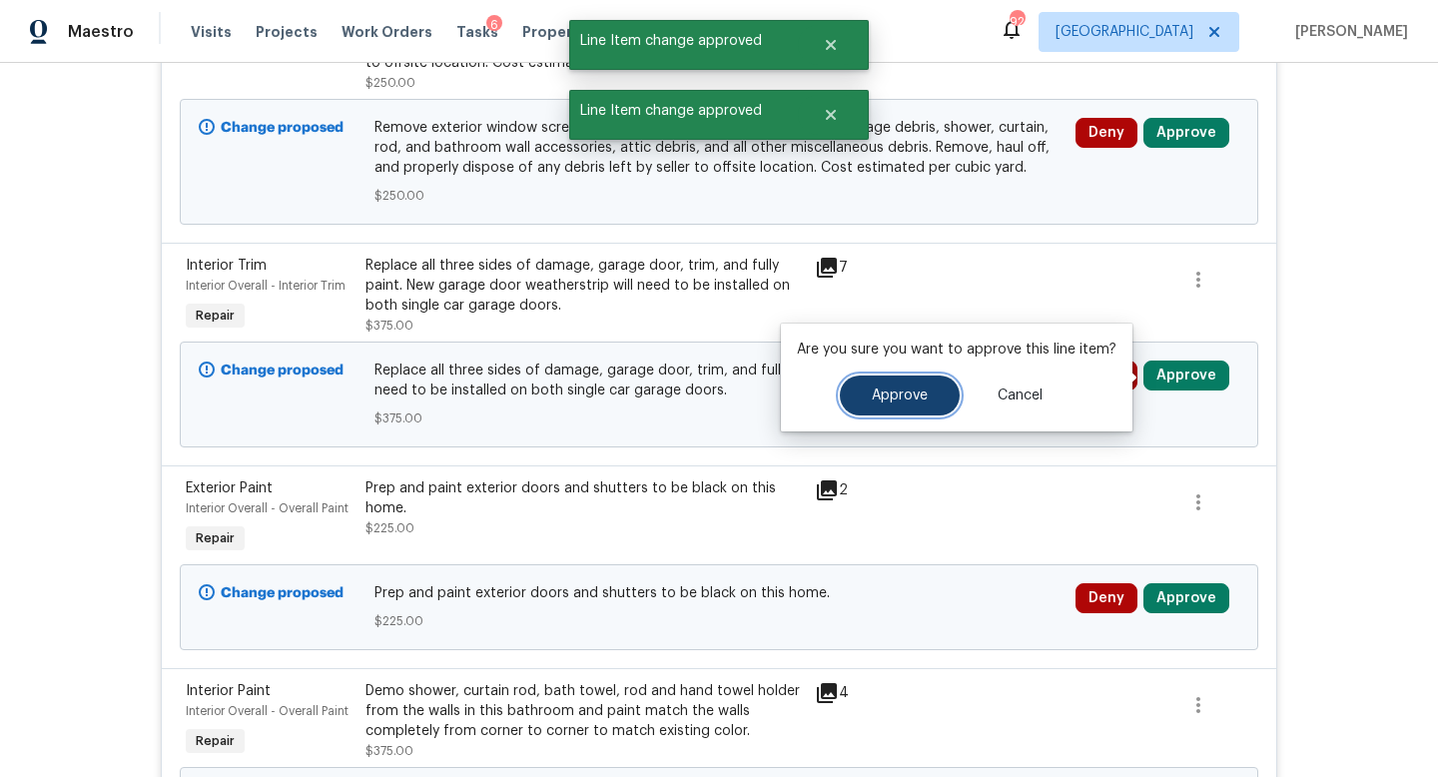
click at [905, 401] on span "Approve" at bounding box center [900, 395] width 56 height 15
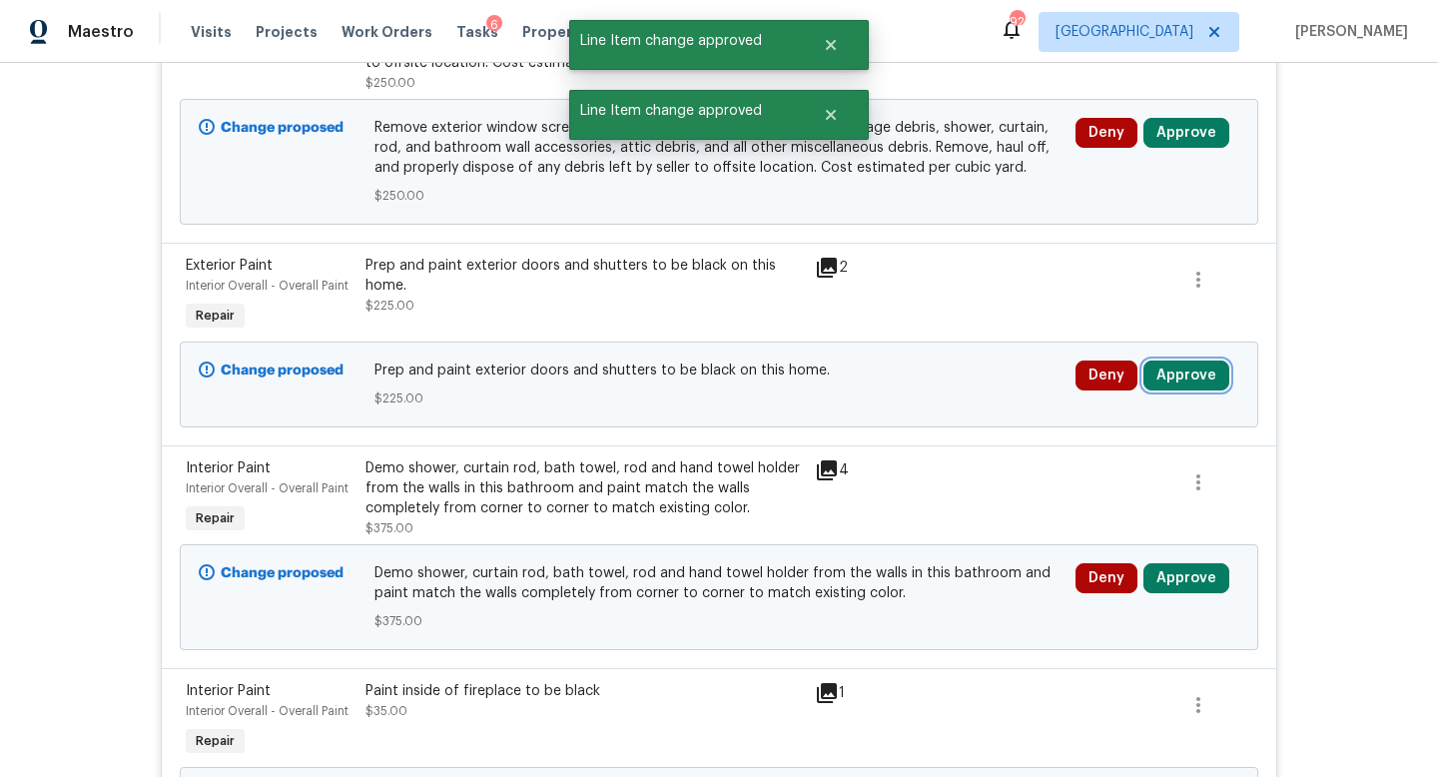
click at [1179, 373] on button "Approve" at bounding box center [1186, 375] width 86 height 30
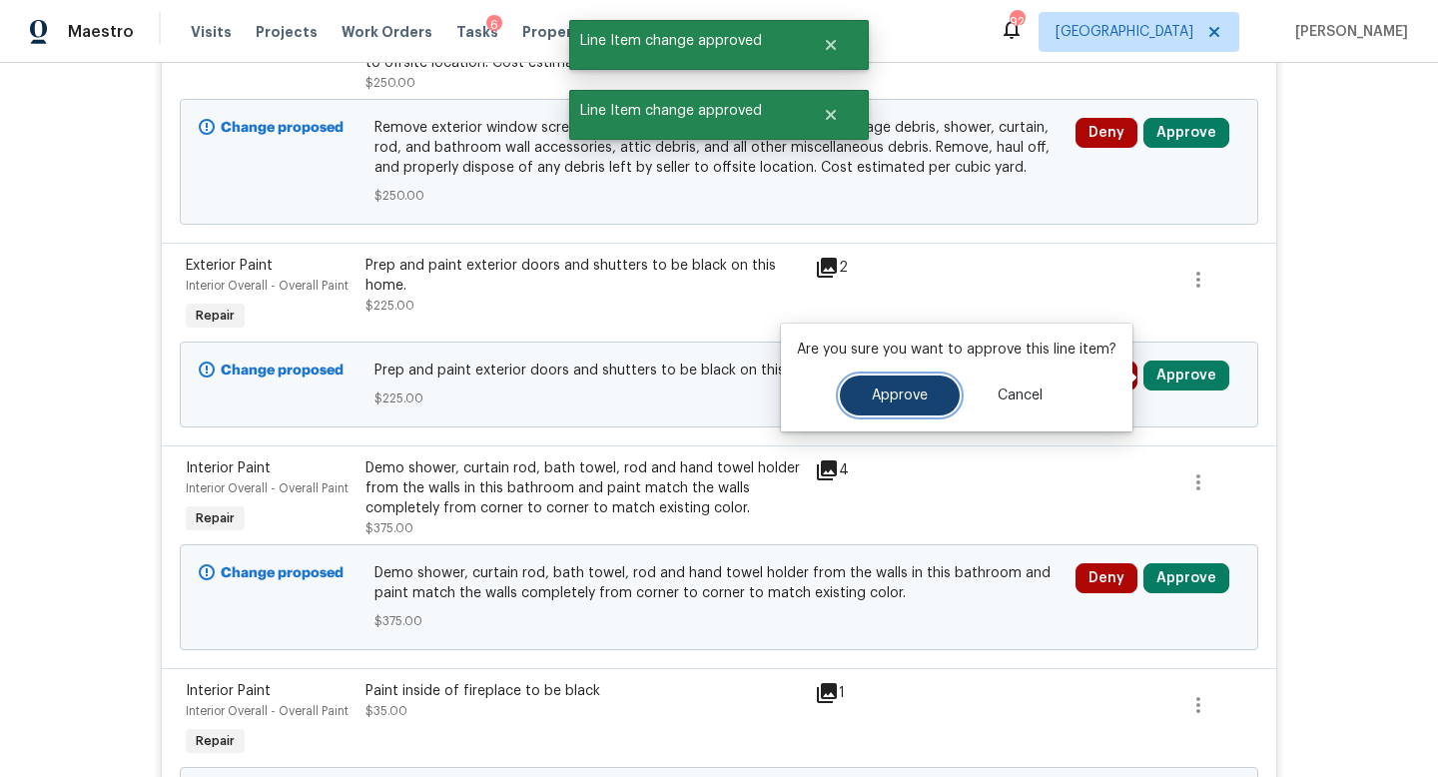
click at [897, 412] on button "Approve" at bounding box center [900, 395] width 120 height 40
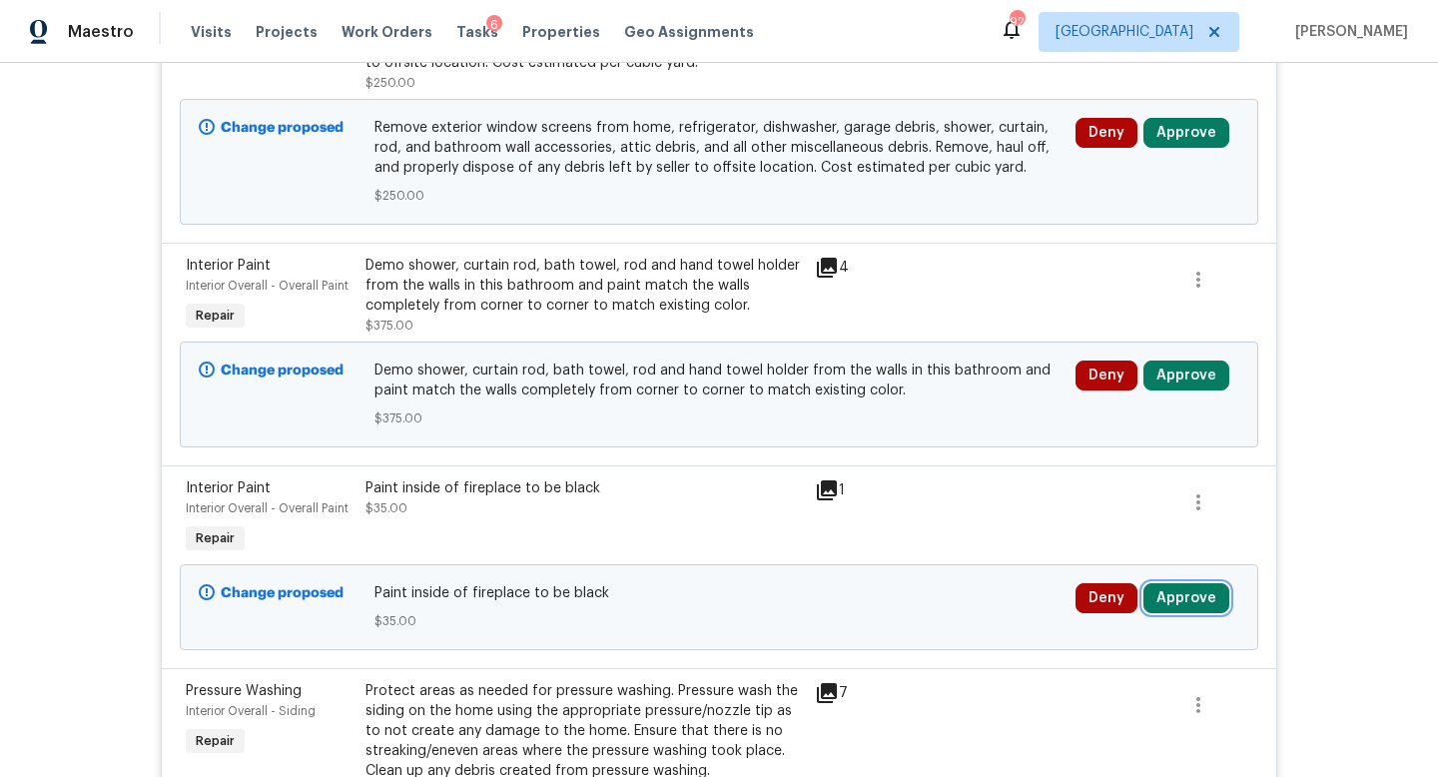
click at [1170, 604] on button "Approve" at bounding box center [1186, 598] width 86 height 30
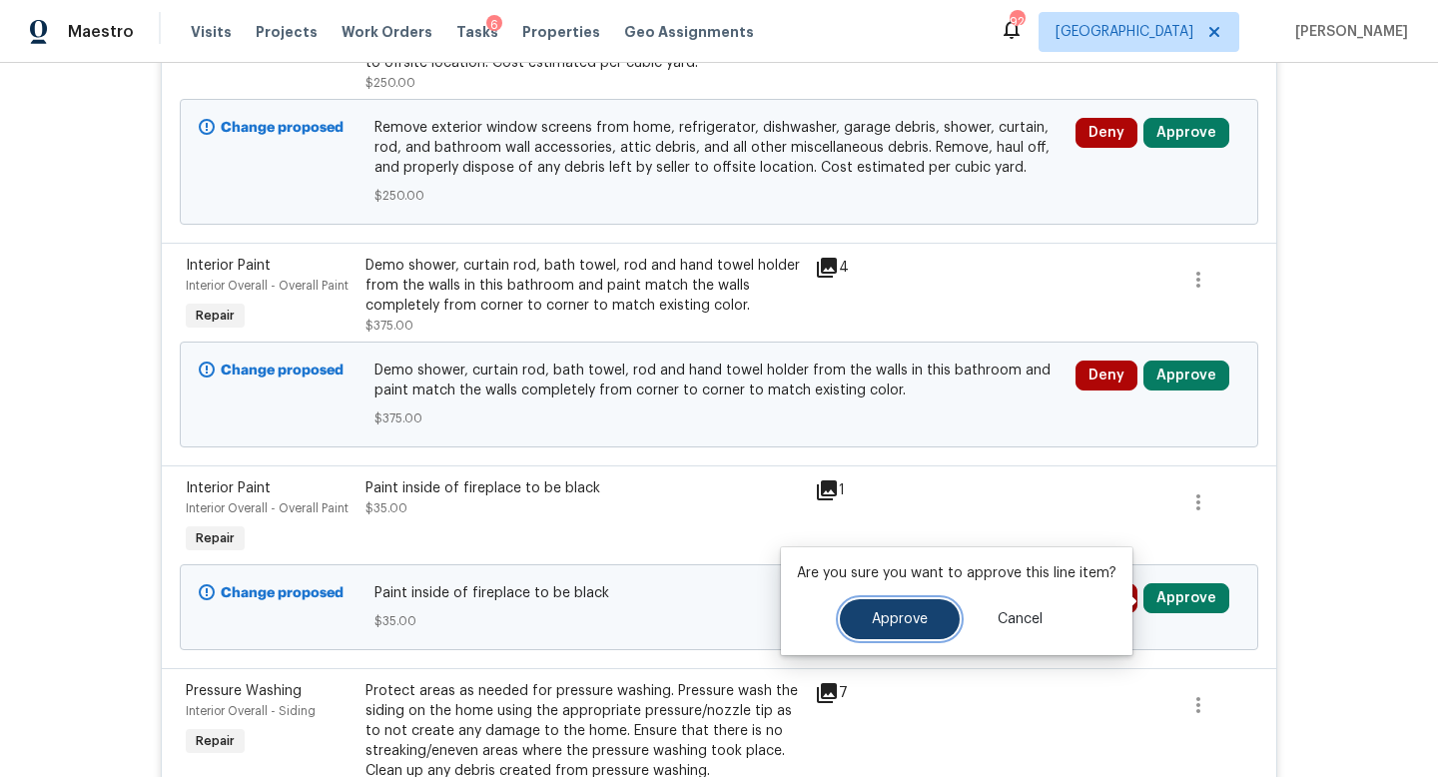
click at [923, 616] on span "Approve" at bounding box center [900, 619] width 56 height 15
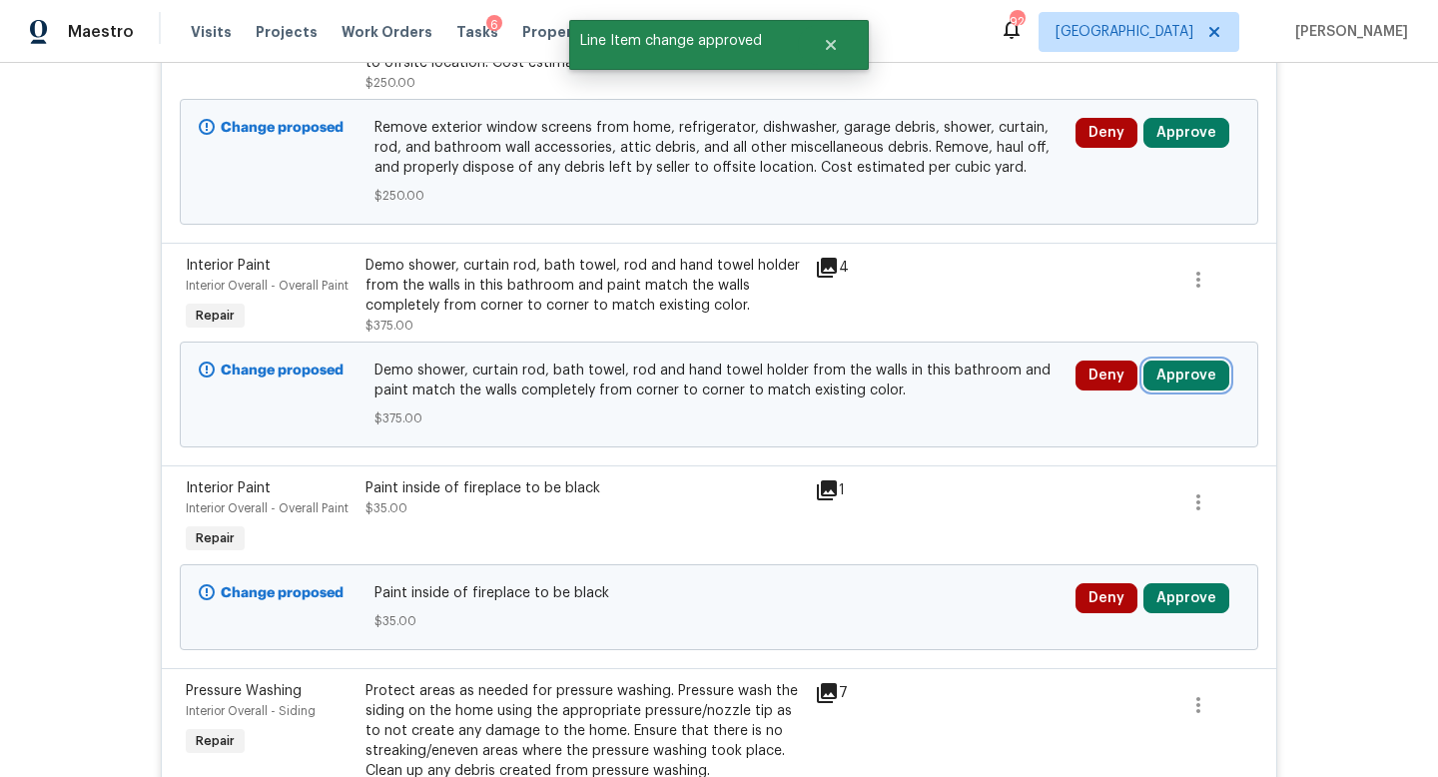
click at [1178, 372] on button "Approve" at bounding box center [1186, 375] width 86 height 30
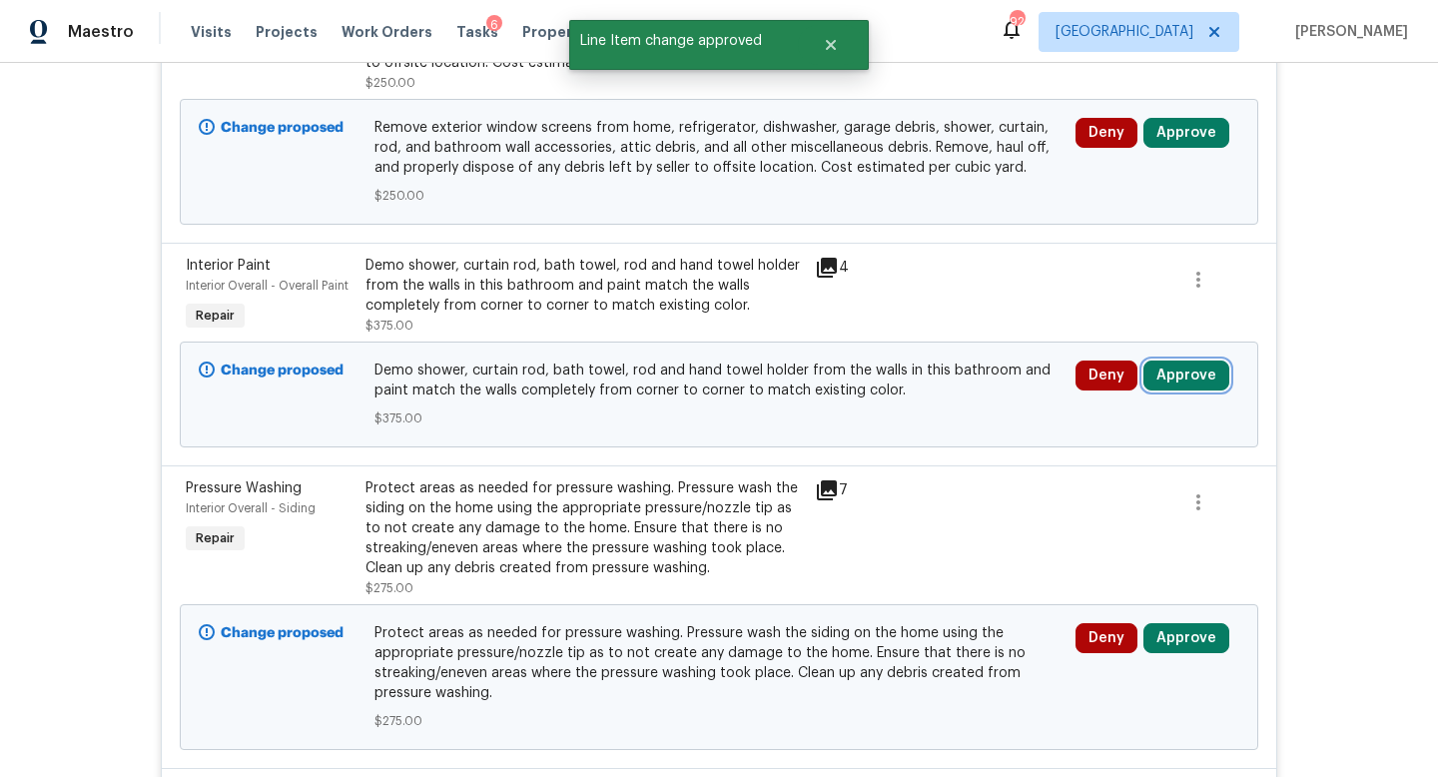
click at [1187, 377] on button "Approve" at bounding box center [1186, 375] width 86 height 30
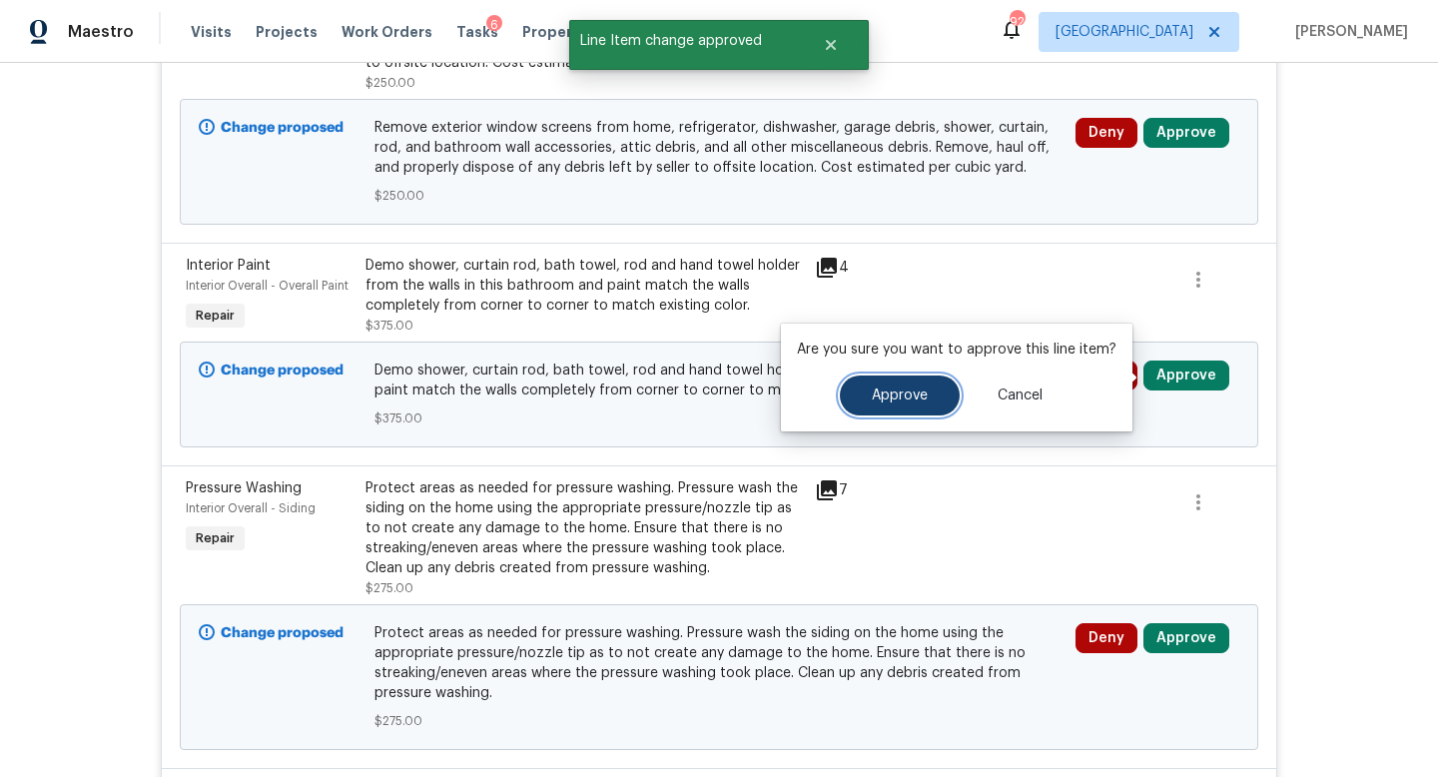
click at [875, 402] on span "Approve" at bounding box center [900, 395] width 56 height 15
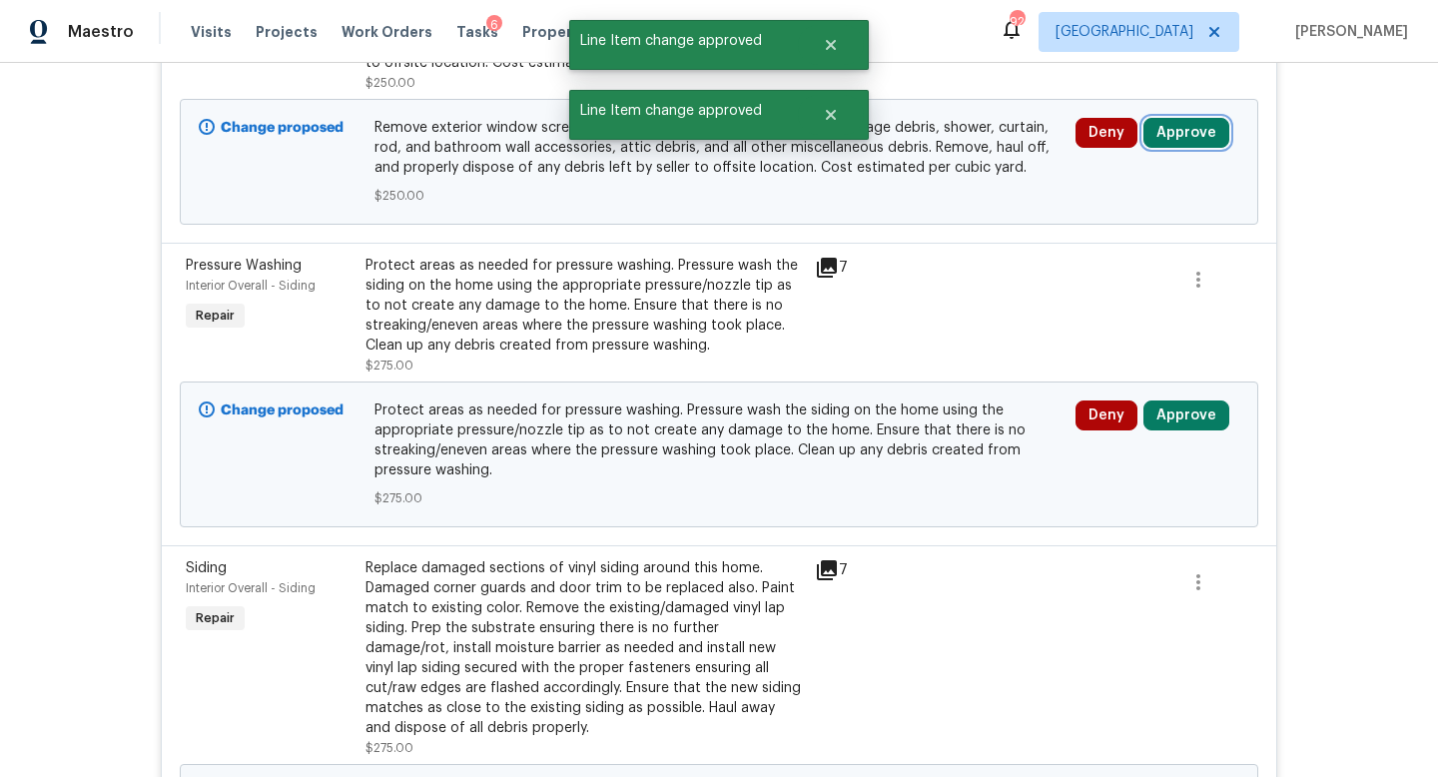
click at [1174, 132] on button "Approve" at bounding box center [1186, 133] width 86 height 30
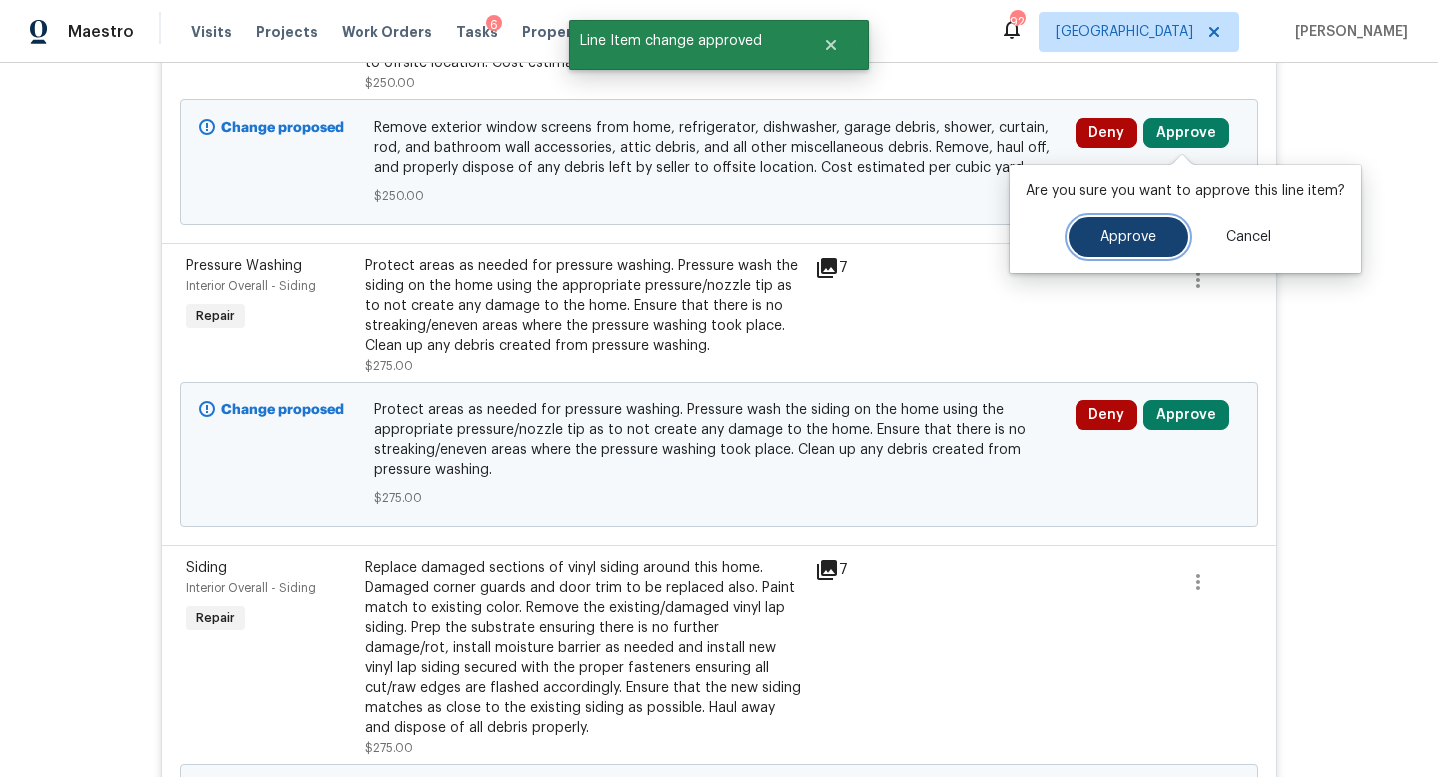
click at [1110, 239] on span "Approve" at bounding box center [1128, 237] width 56 height 15
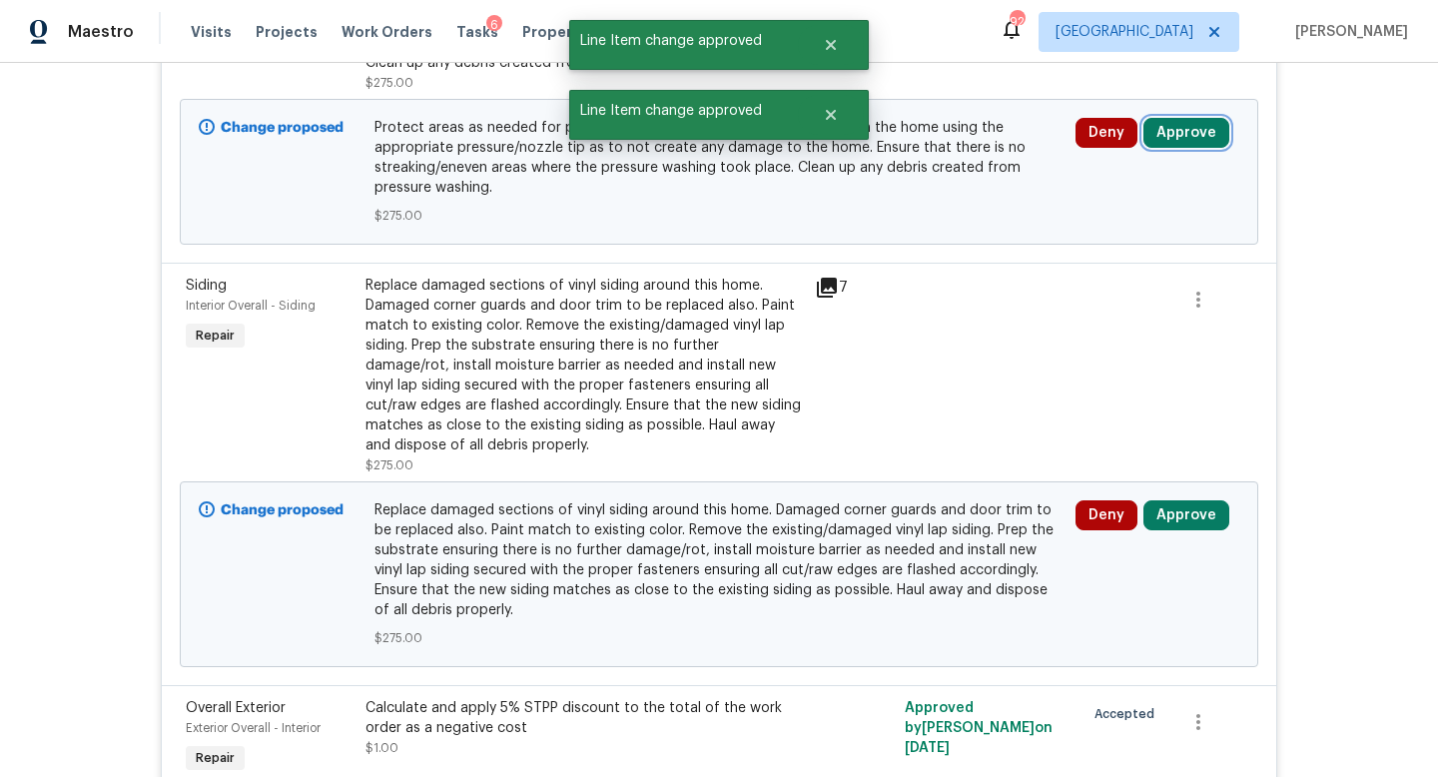
click at [1162, 131] on button "Approve" at bounding box center [1186, 133] width 86 height 30
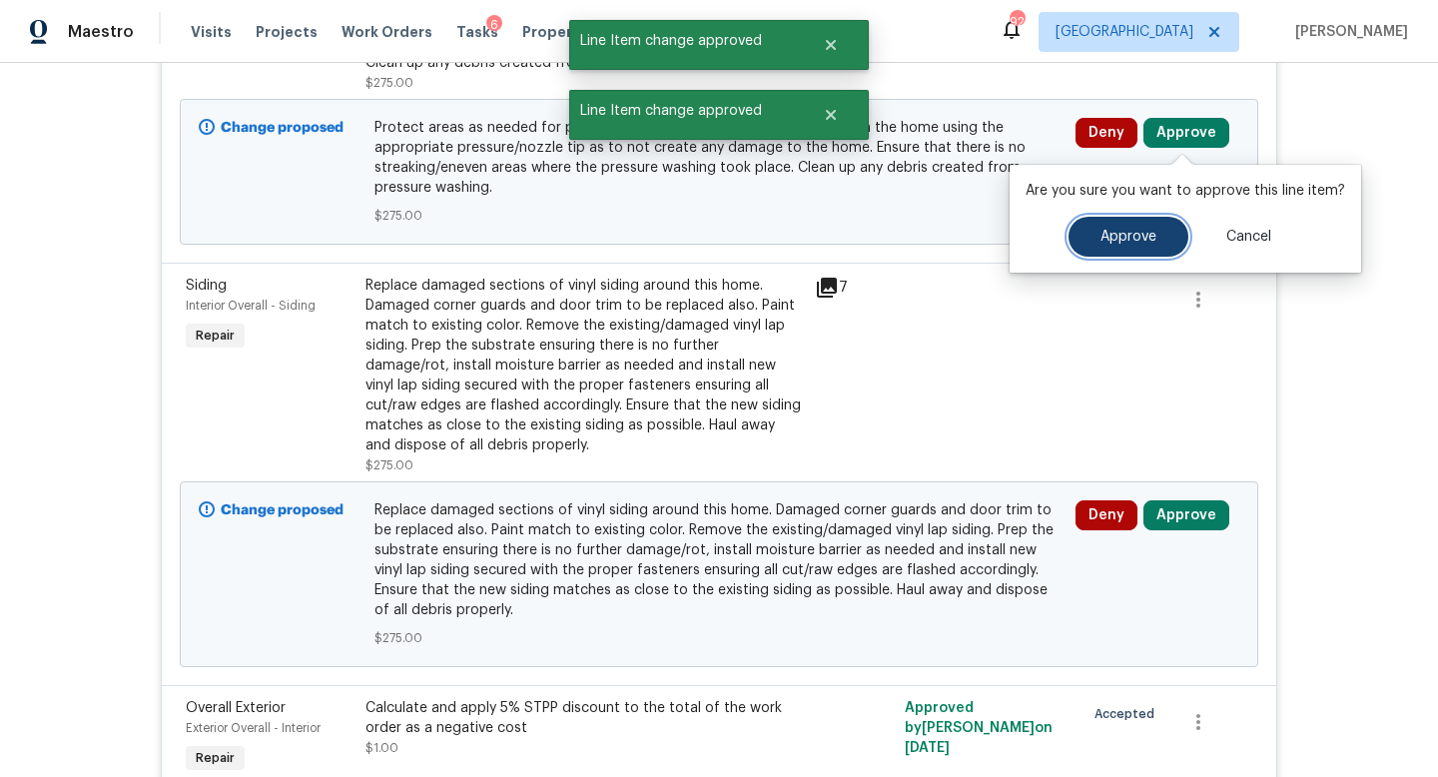
click at [1121, 240] on span "Approve" at bounding box center [1128, 237] width 56 height 15
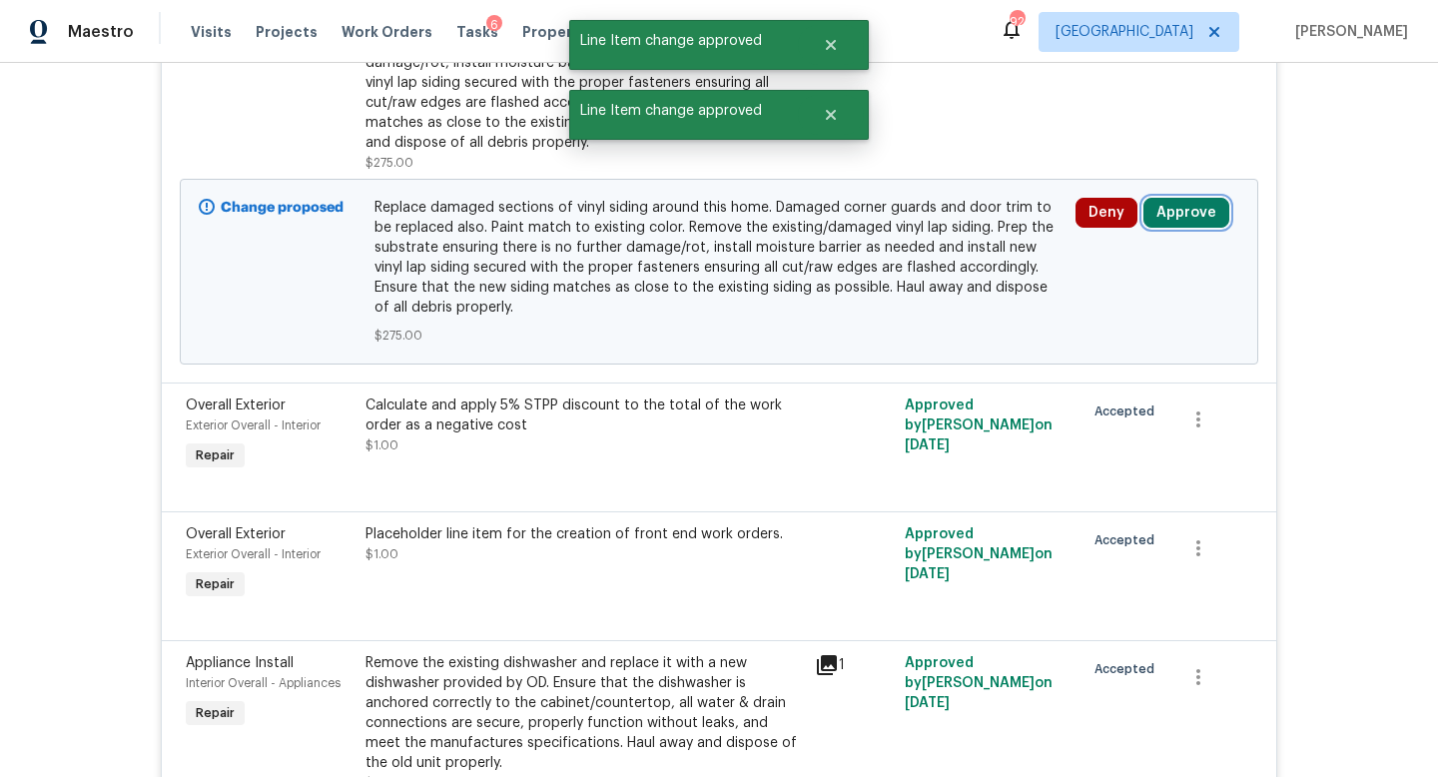
click at [1178, 215] on button "Approve" at bounding box center [1186, 213] width 86 height 30
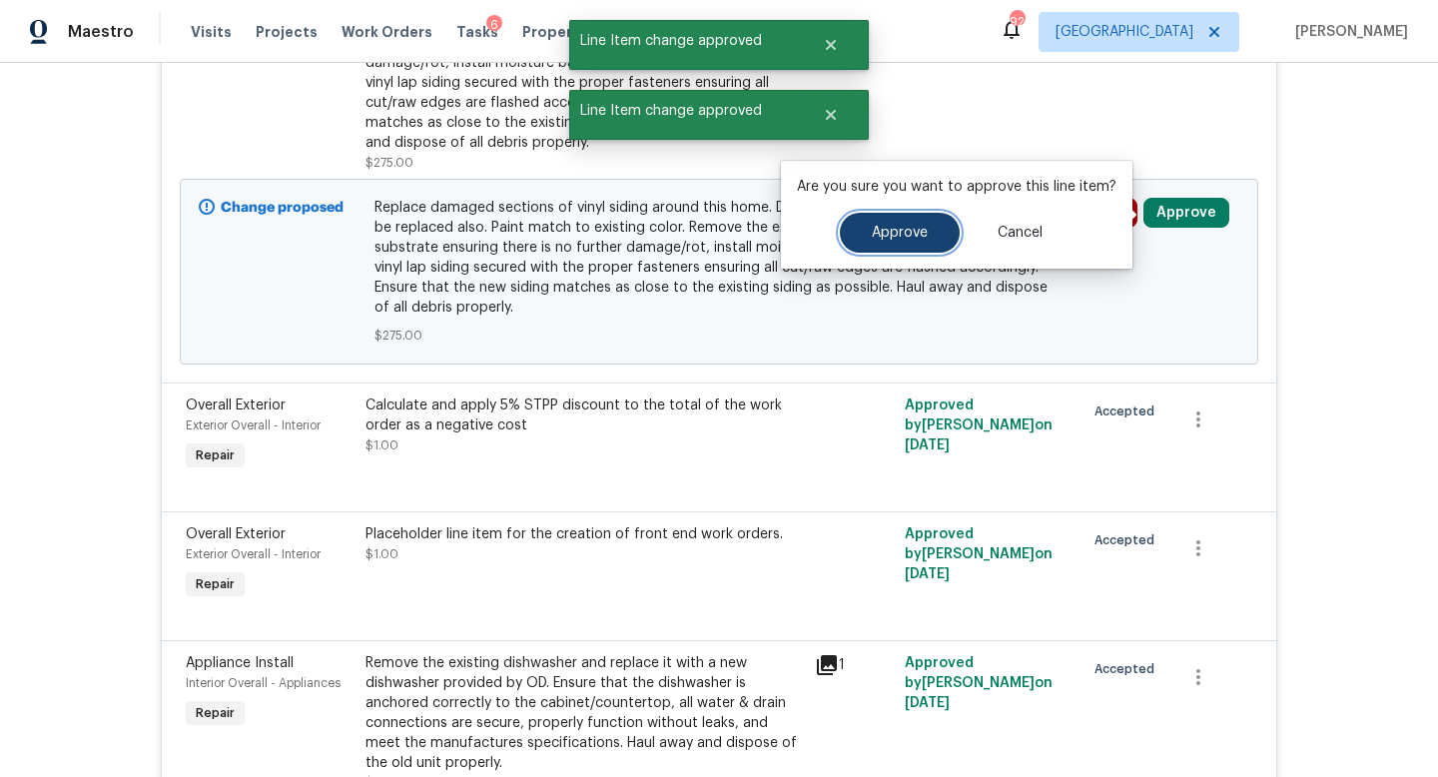
click at [895, 239] on span "Approve" at bounding box center [900, 233] width 56 height 15
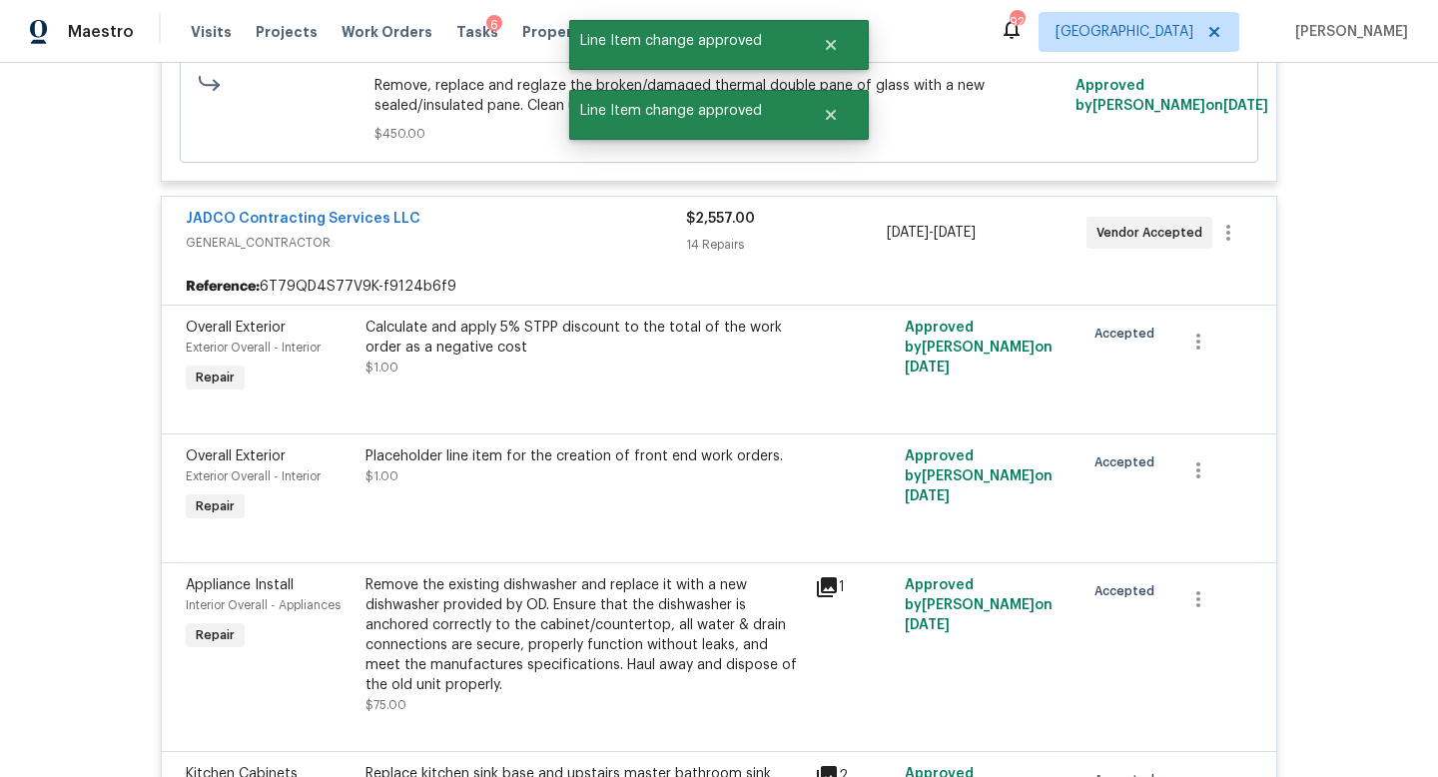
scroll to position [0, 0]
